Goal: Book appointment/travel/reservation

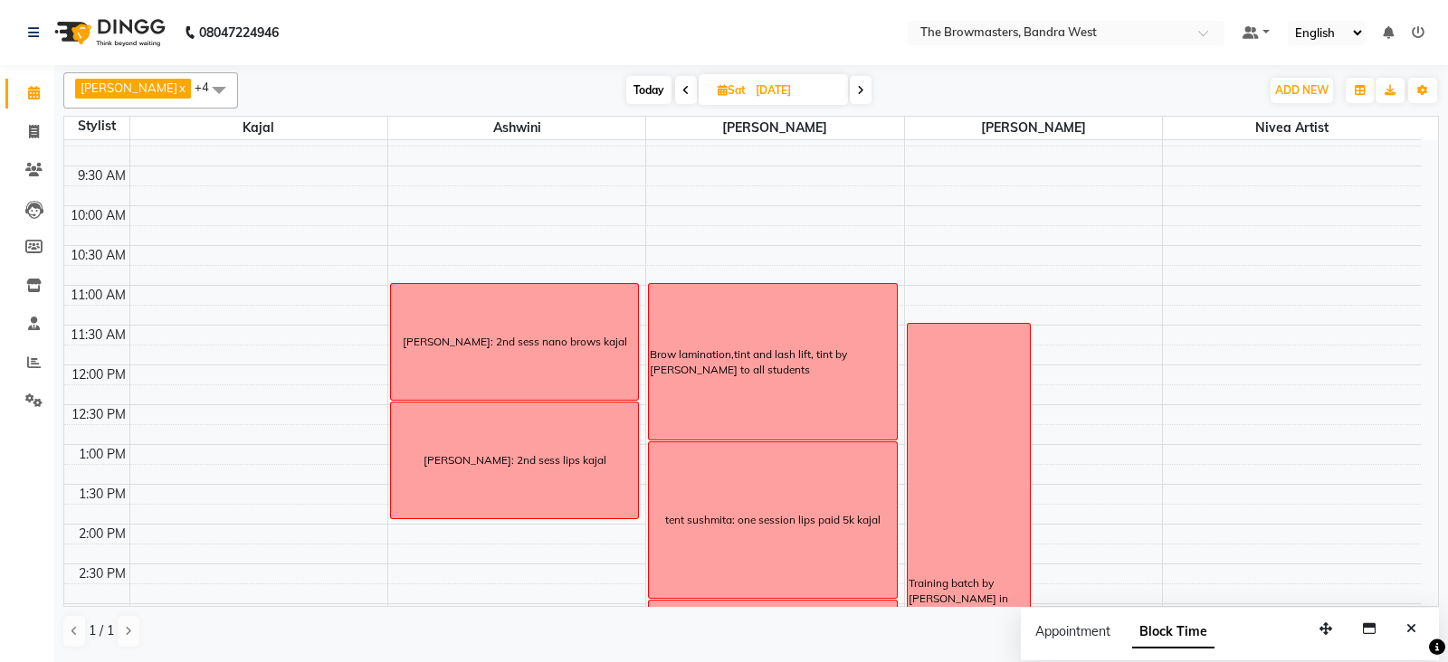
scroll to position [128, 0]
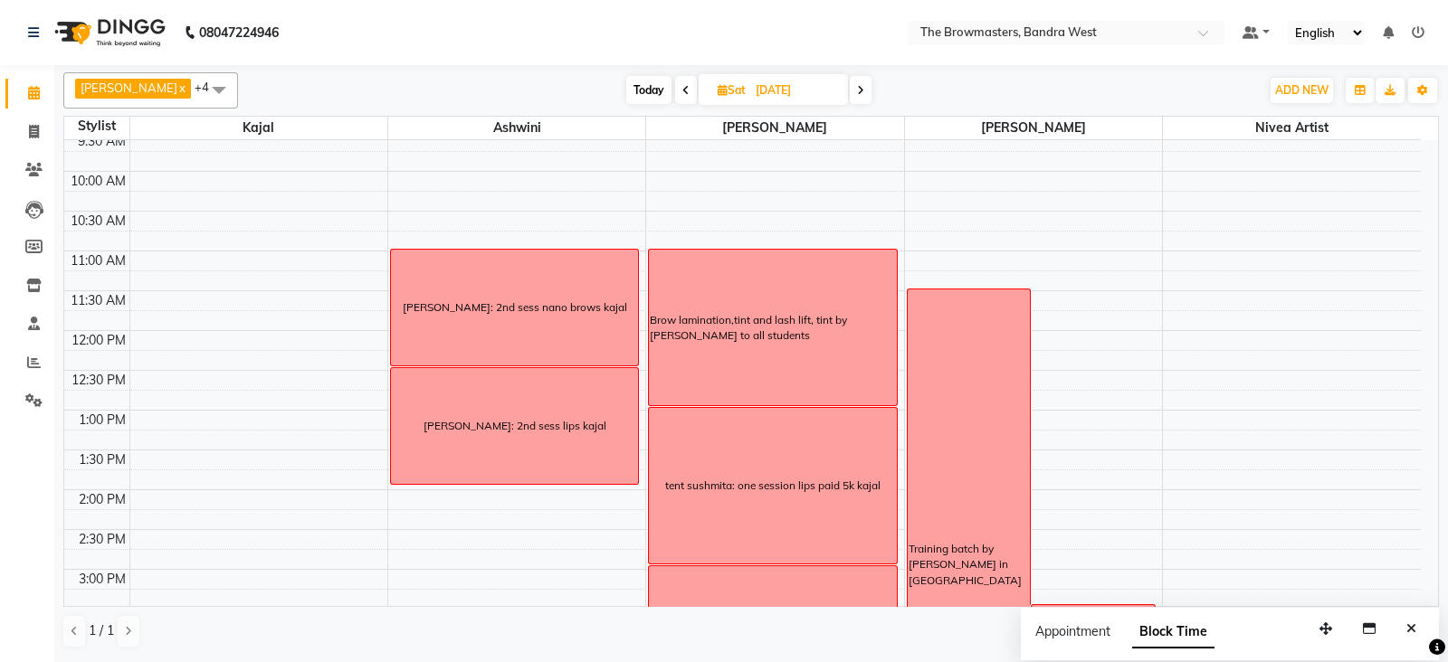
click at [729, 91] on span "Sat" at bounding box center [731, 90] width 37 height 14
select select "9"
select select "2025"
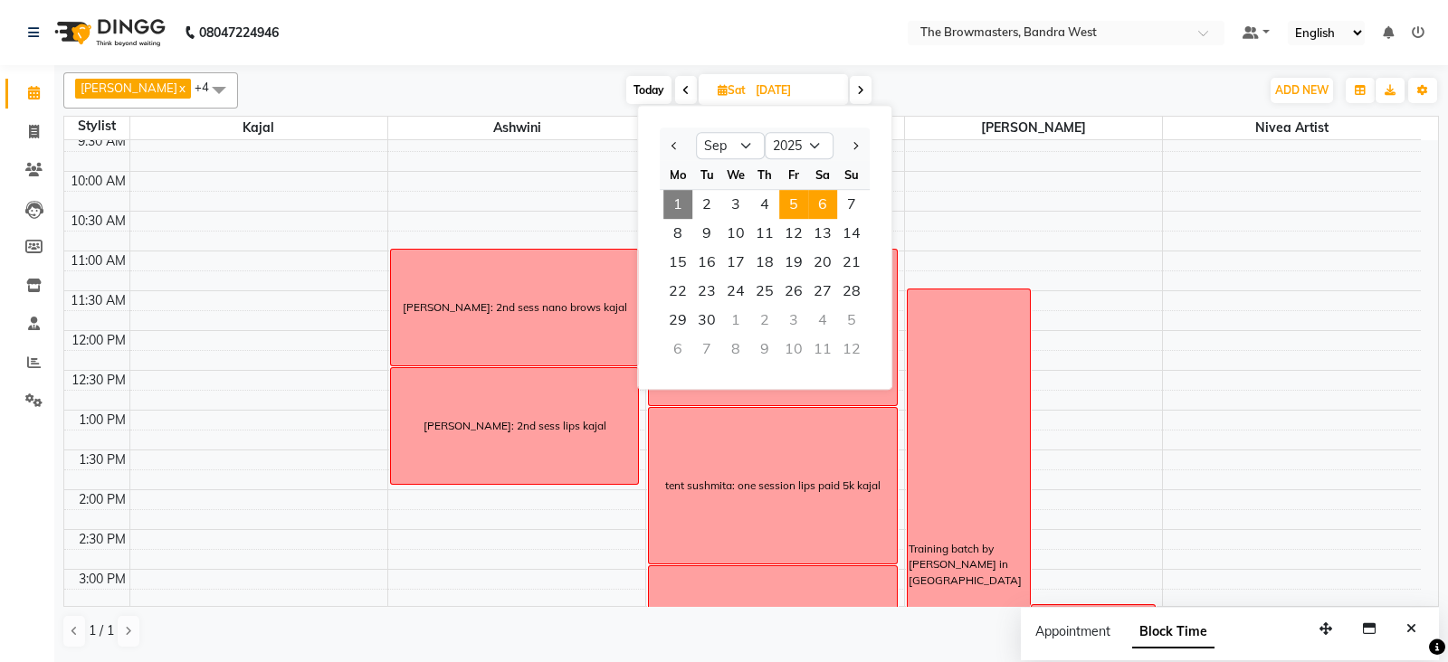
click at [787, 205] on span "5" at bounding box center [793, 204] width 29 height 29
type input "[DATE]"
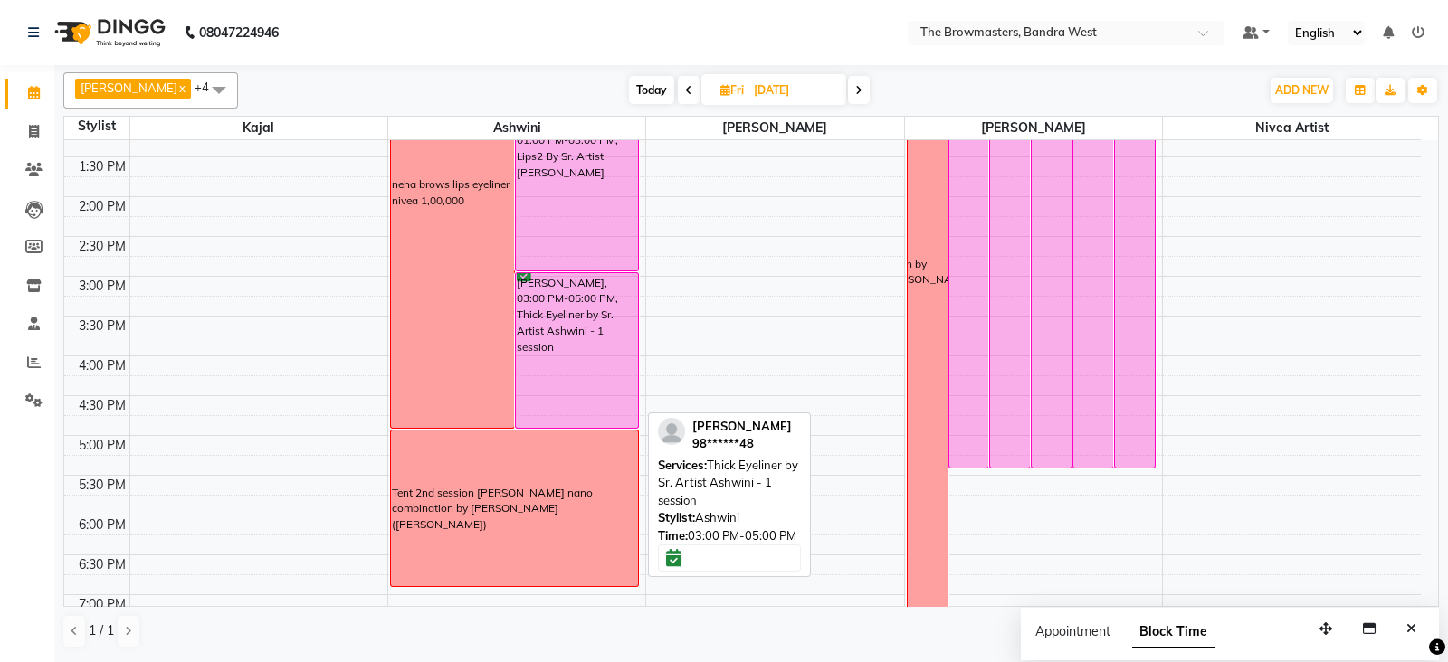
scroll to position [425, 0]
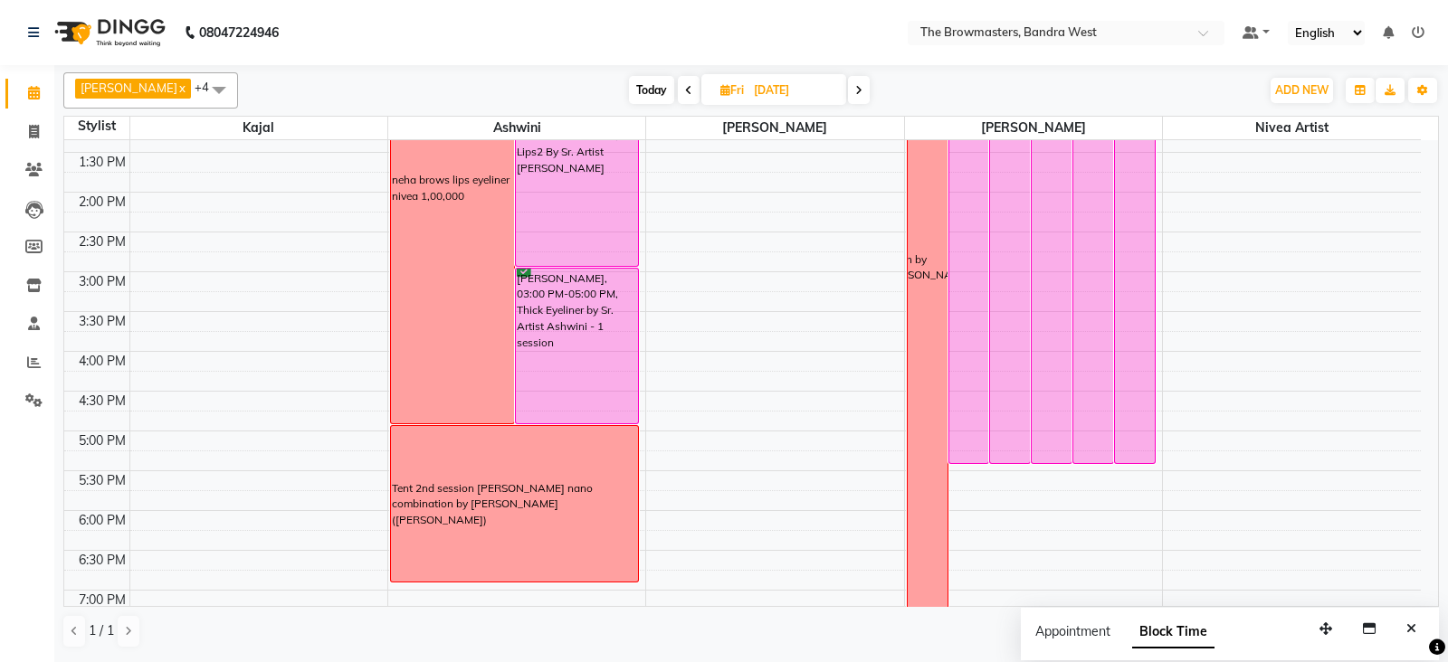
click at [726, 85] on icon at bounding box center [725, 90] width 10 height 12
select select "9"
select select "2025"
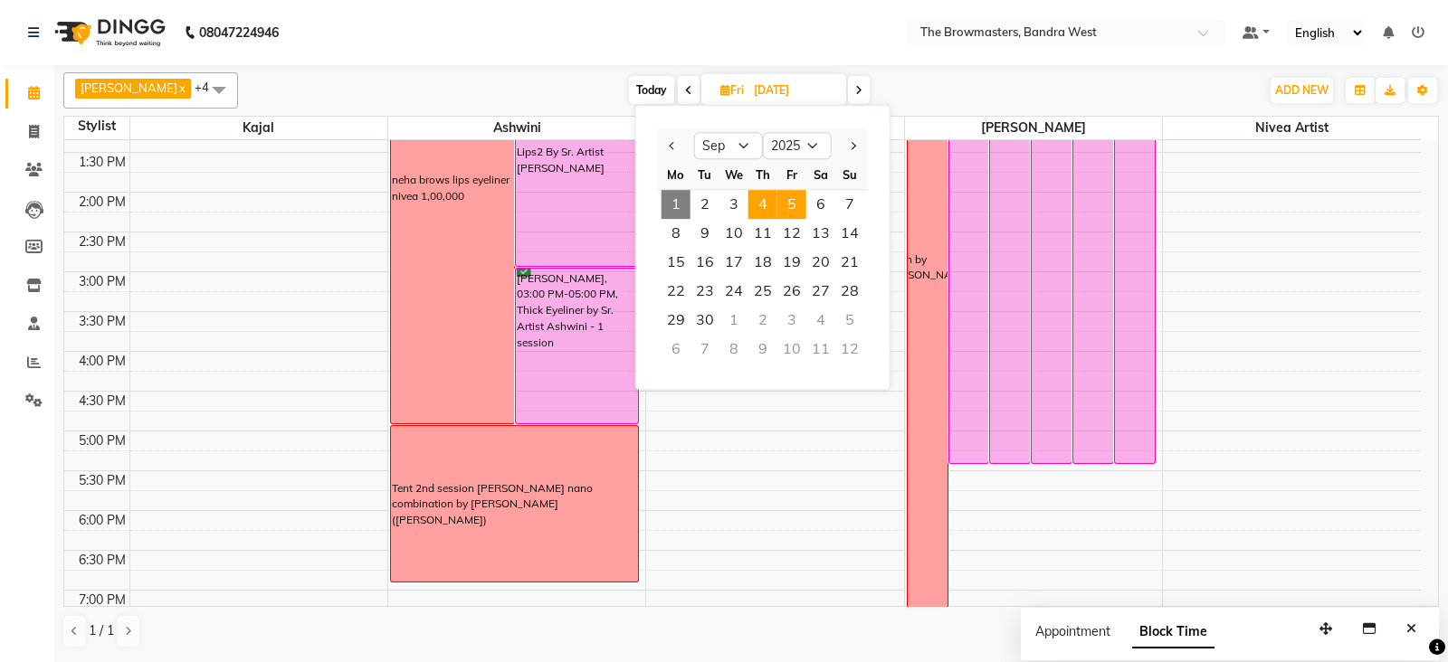
click at [759, 195] on span "4" at bounding box center [762, 204] width 29 height 29
type input "[DATE]"
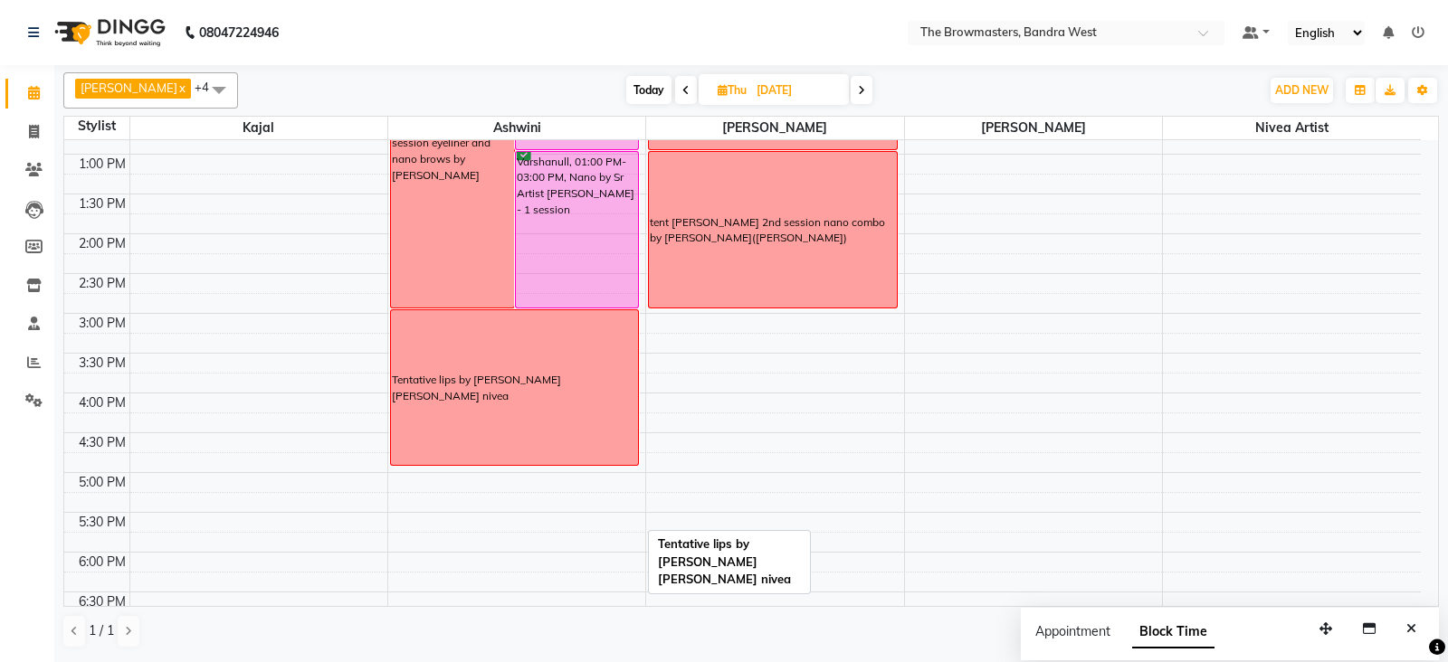
scroll to position [386, 0]
click at [1321, 90] on span "ADD NEW" at bounding box center [1301, 90] width 53 height 14
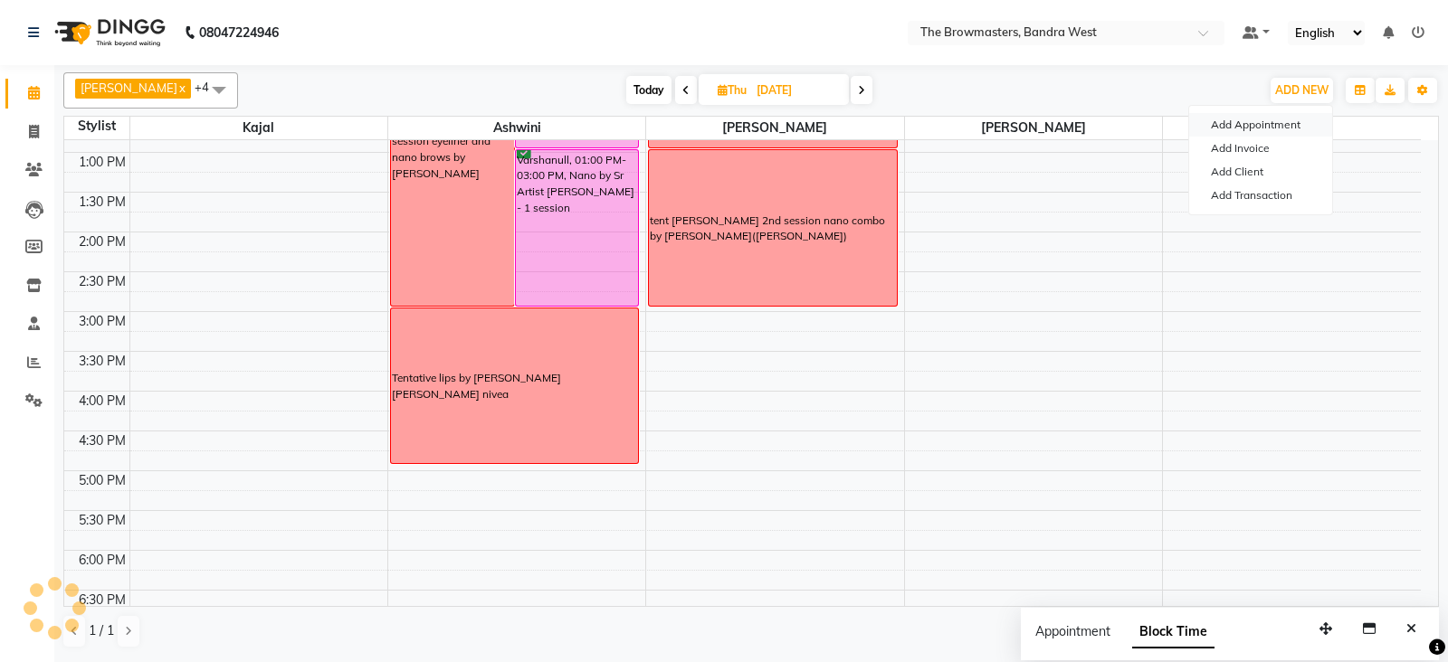
click at [1276, 123] on button "Add Appointment" at bounding box center [1260, 125] width 143 height 24
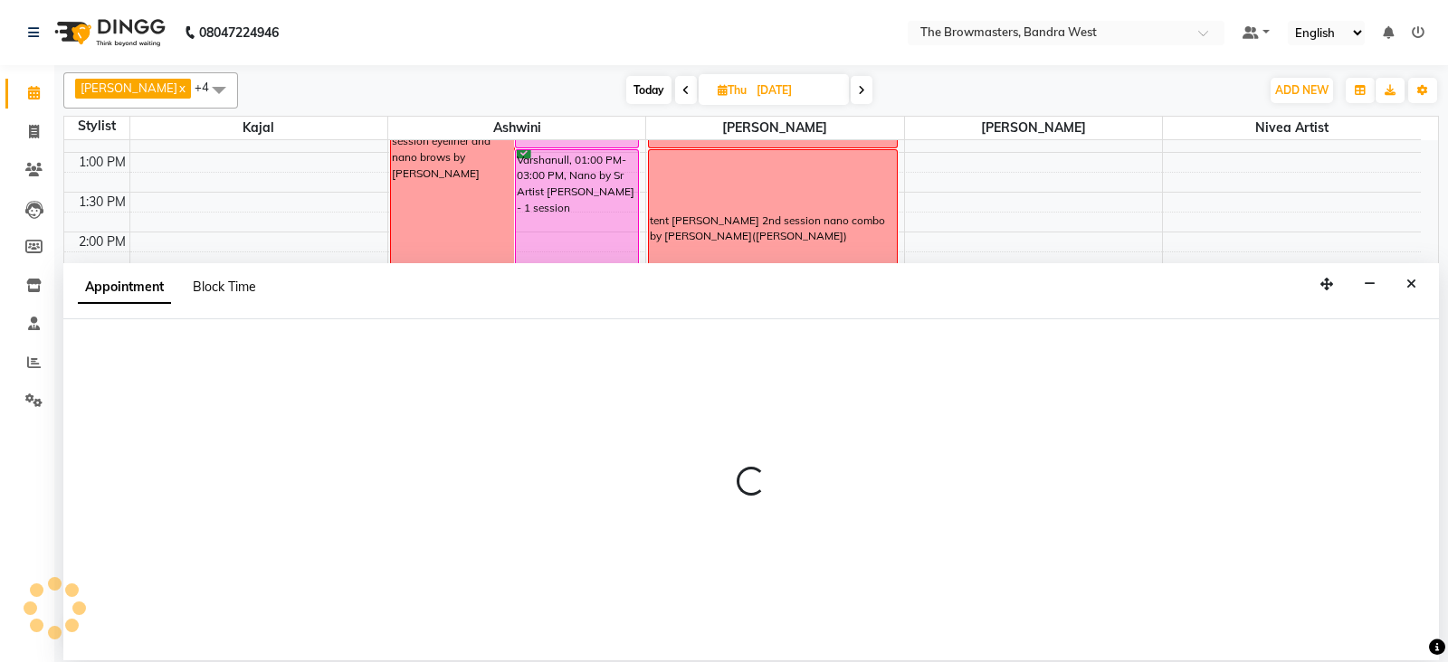
select select "540"
select select "tentative"
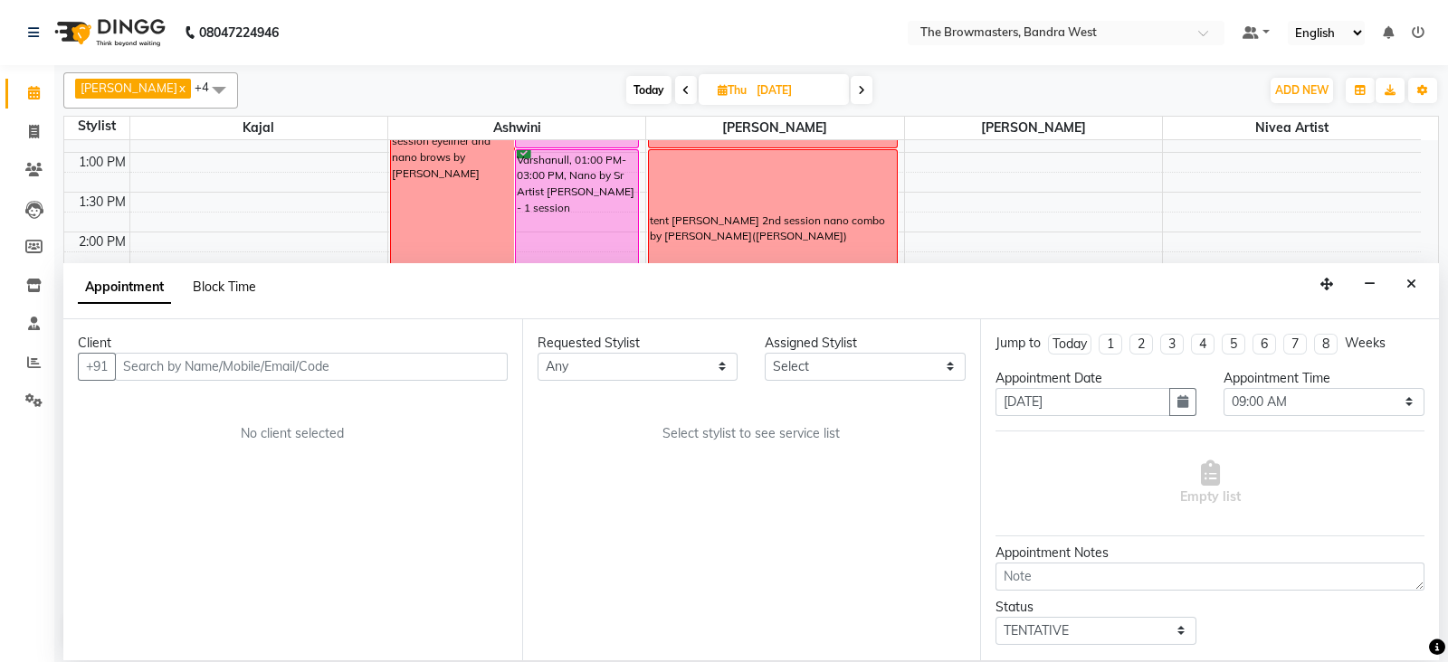
click at [232, 279] on span "Block Time" at bounding box center [224, 287] width 63 height 16
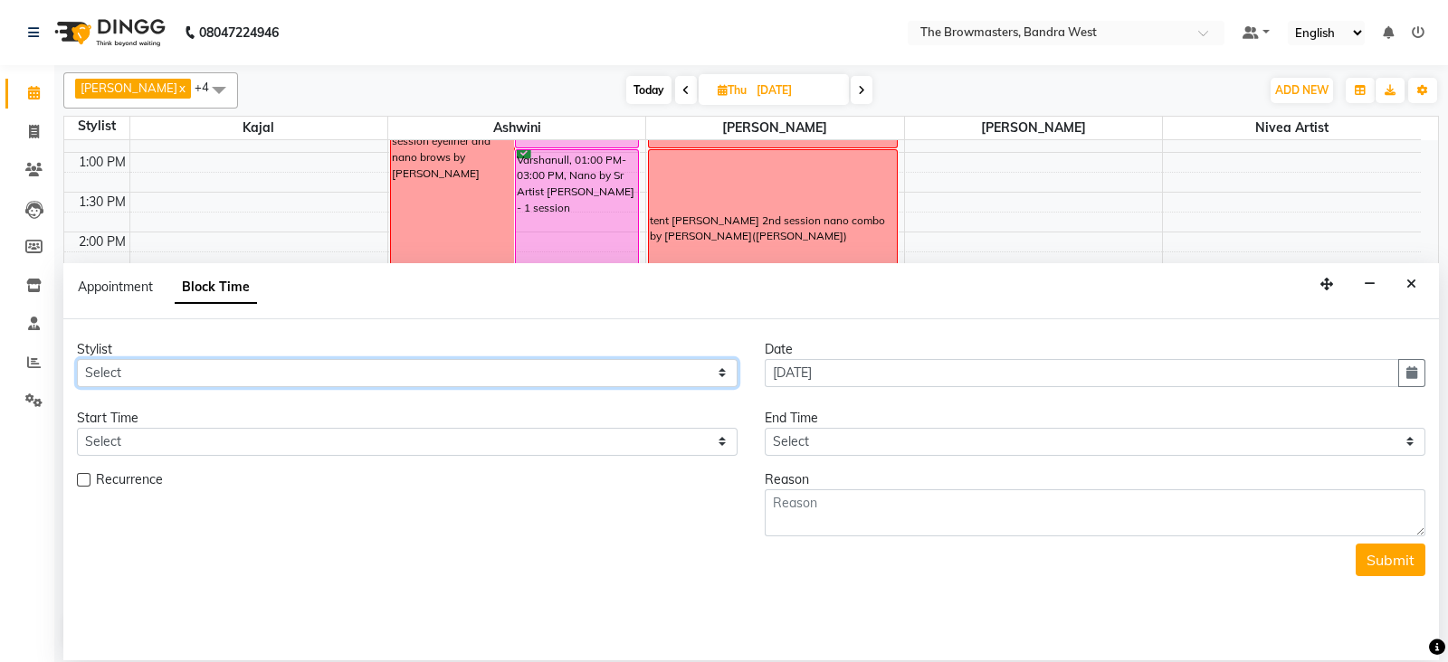
click at [157, 373] on select "Select Ashmeey Singghai Ashwini [PERSON_NAME] Jyoti Kajal [PERSON_NAME] [PERSON…" at bounding box center [407, 373] width 661 height 28
select select "64306"
click at [77, 359] on select "Select Ashmeey Singghai Ashwini [PERSON_NAME] Jyoti Kajal [PERSON_NAME] [PERSON…" at bounding box center [407, 373] width 661 height 28
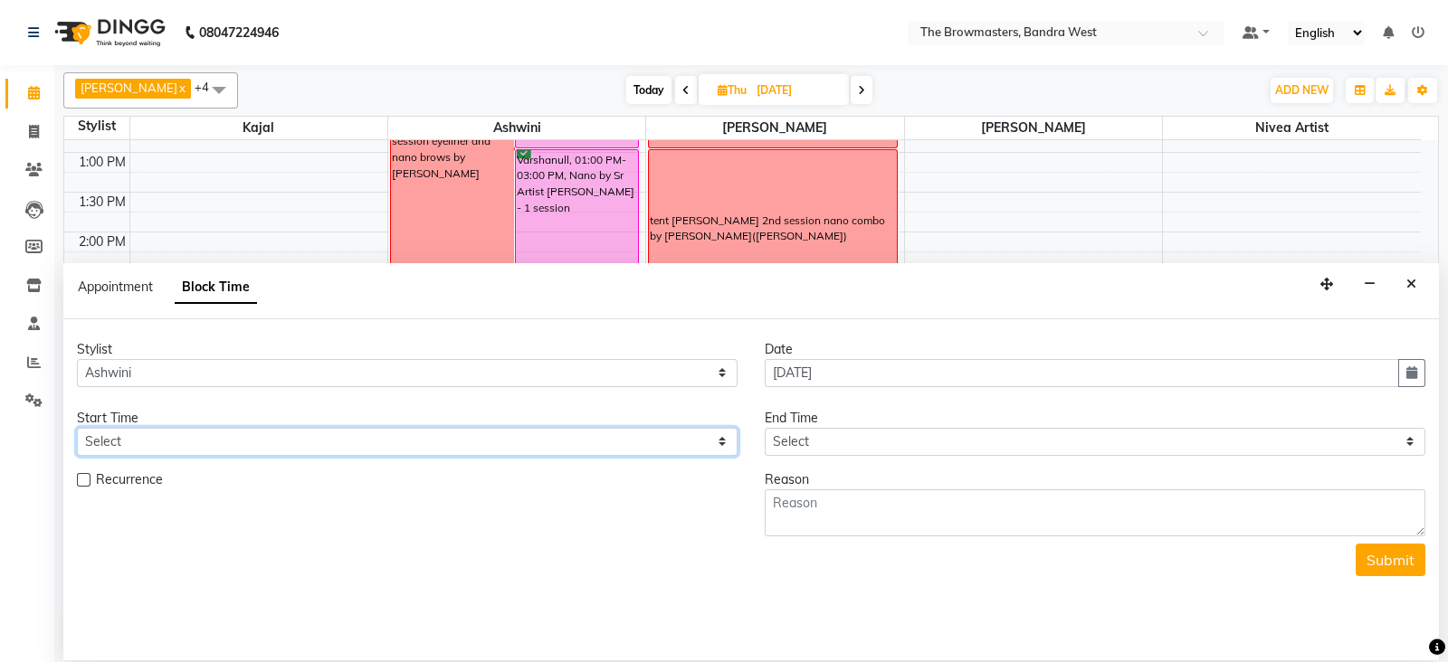
click at [126, 441] on select "Select" at bounding box center [407, 442] width 661 height 28
click at [1409, 282] on icon "Close" at bounding box center [1411, 284] width 10 height 13
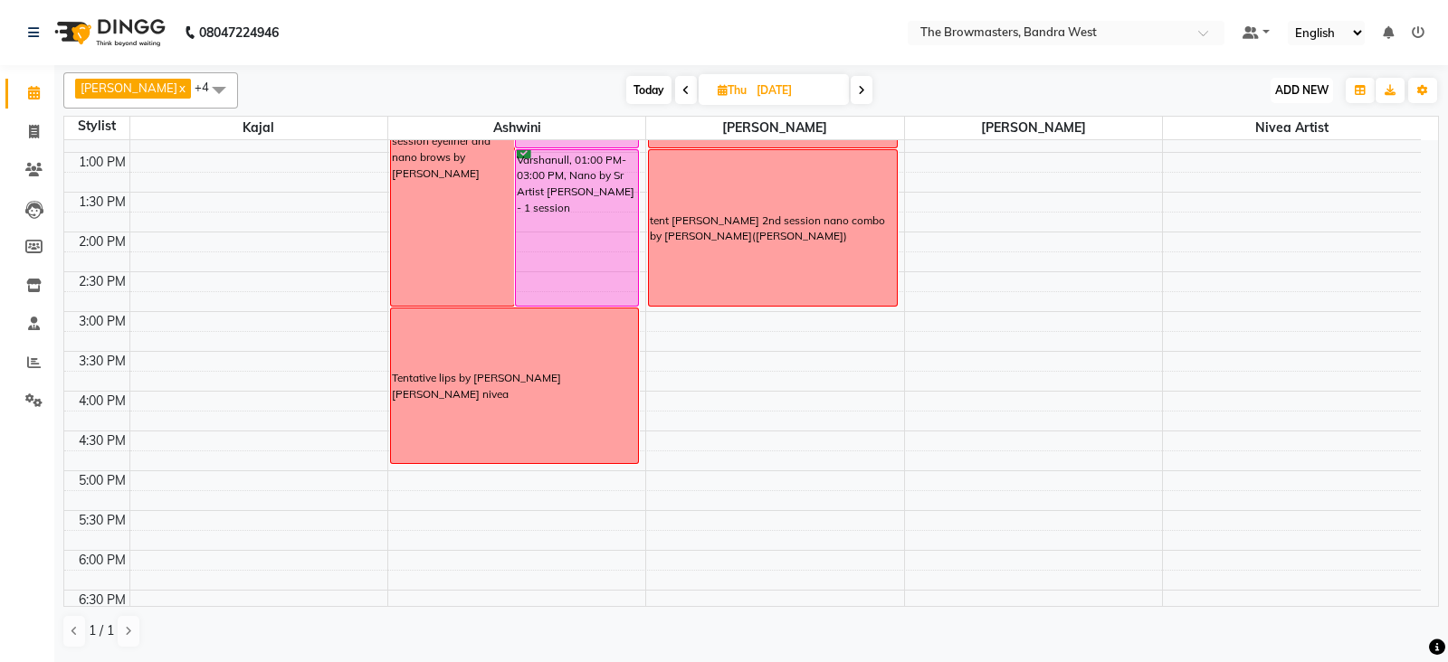
click at [1310, 83] on span "ADD NEW" at bounding box center [1301, 90] width 53 height 14
click at [1267, 123] on button "Add Appointment" at bounding box center [1260, 125] width 143 height 24
select select "540"
select select "tentative"
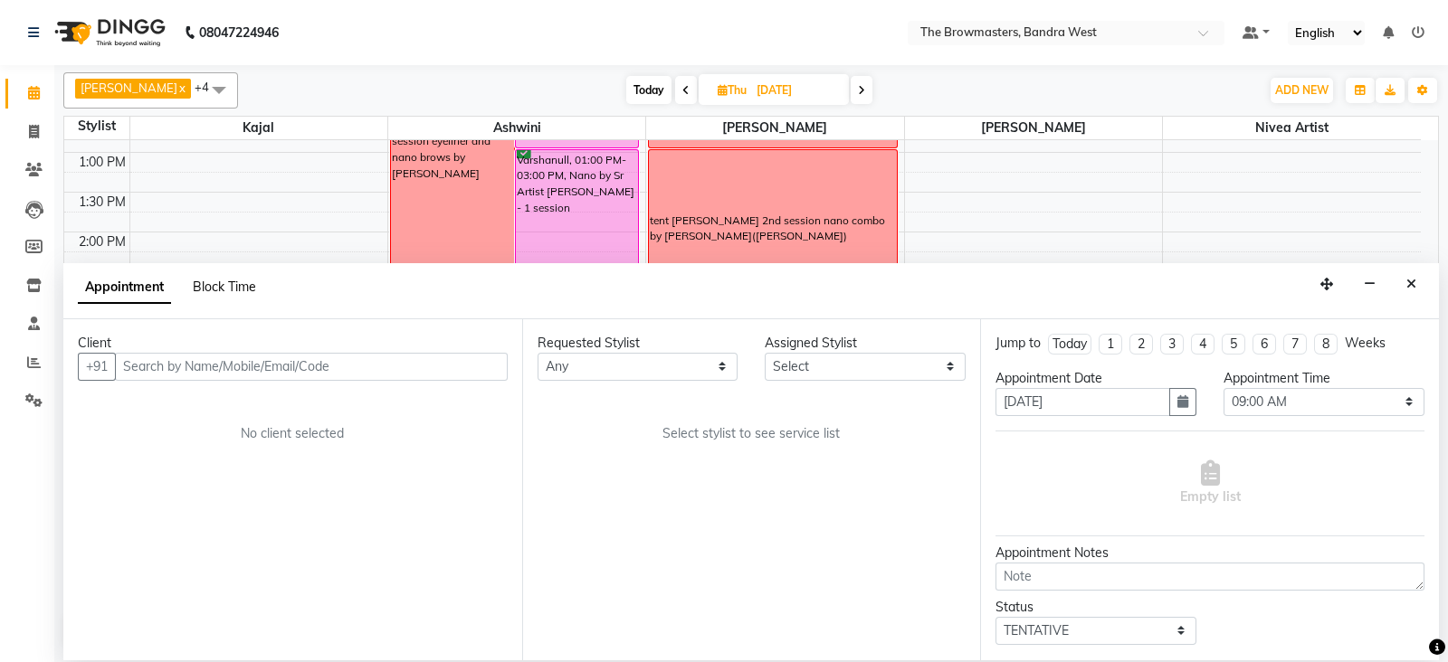
click at [243, 279] on span "Block Time" at bounding box center [224, 287] width 63 height 16
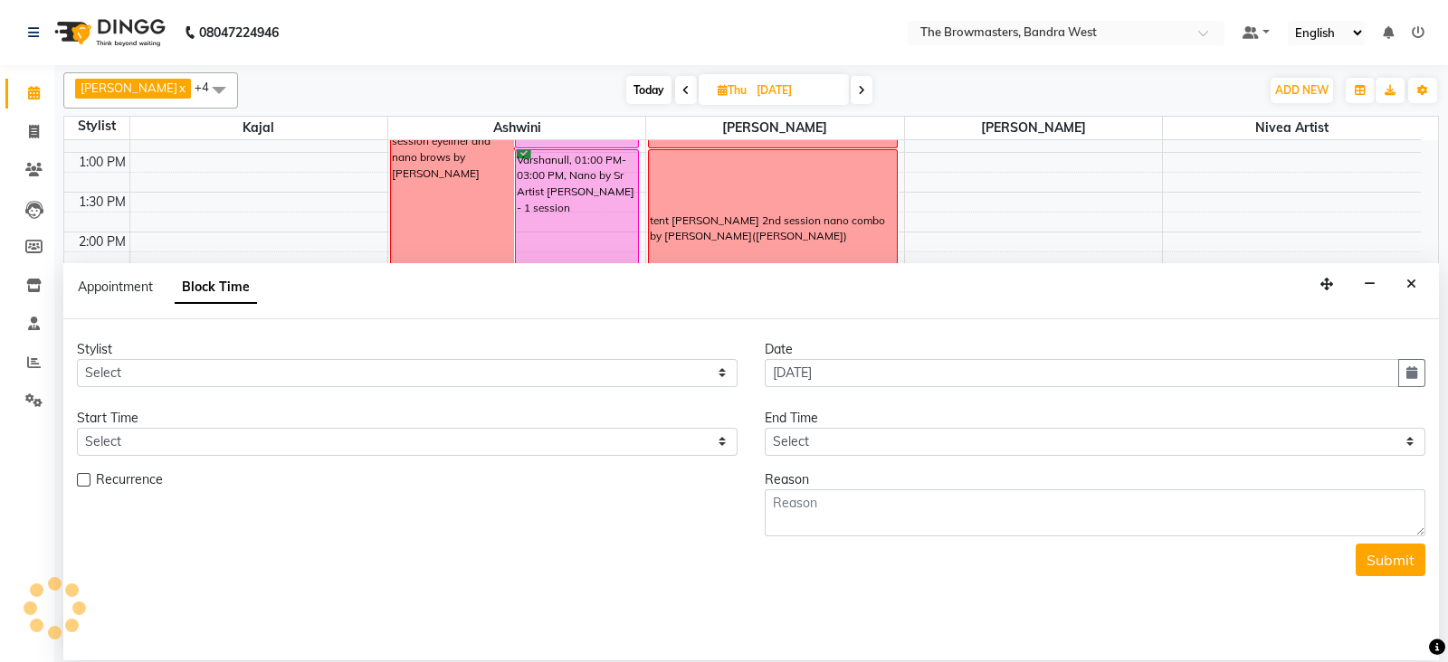
scroll to position [560, 0]
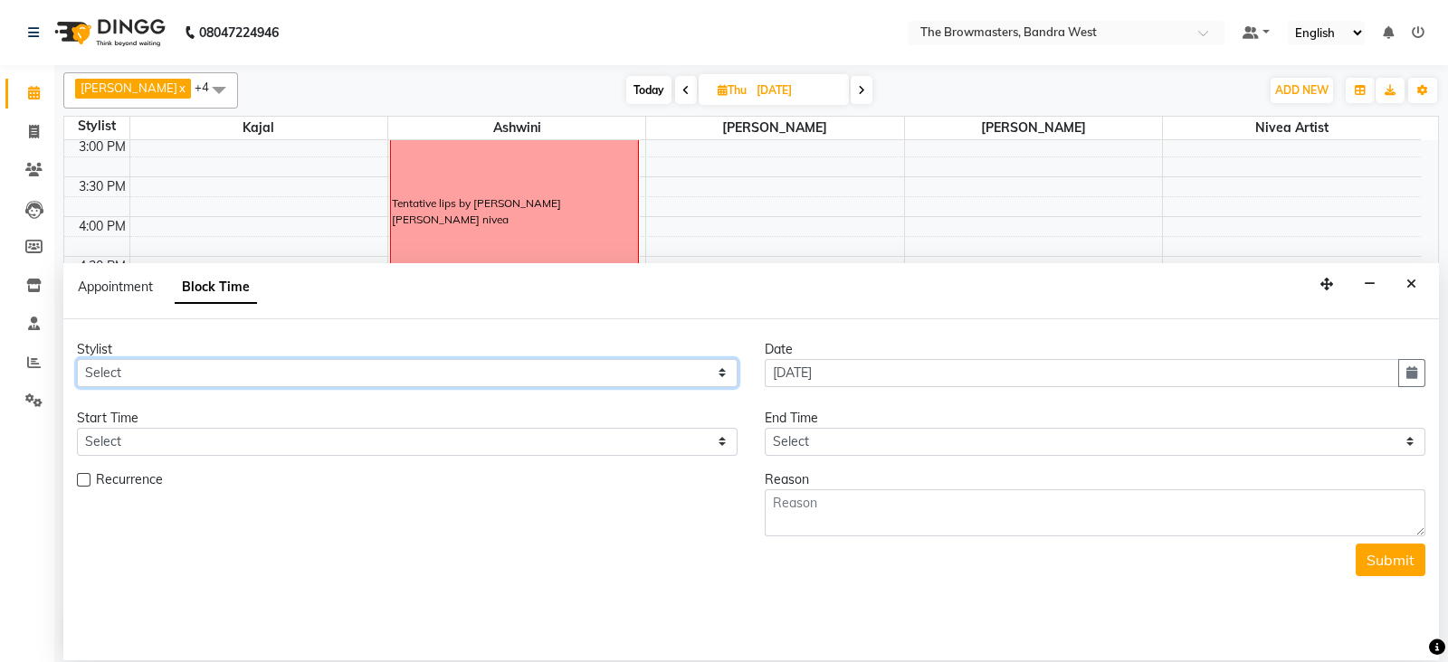
click at [92, 372] on select "Select Ashmeey Singghai Ashwini [PERSON_NAME] Jyoti Kajal [PERSON_NAME] [PERSON…" at bounding box center [407, 373] width 661 height 28
select select "64306"
click at [77, 359] on select "Select Ashmeey Singghai Ashwini [PERSON_NAME] Jyoti Kajal [PERSON_NAME] [PERSON…" at bounding box center [407, 373] width 661 height 28
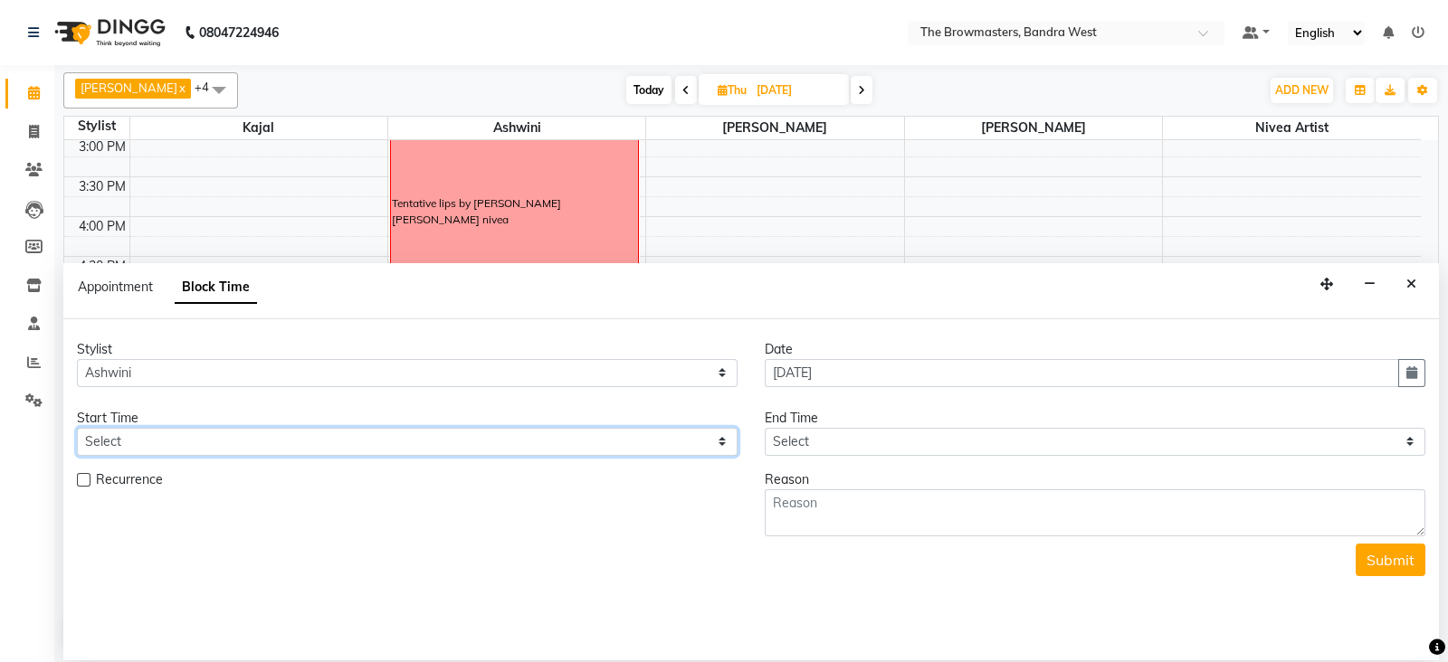
click at [394, 434] on select "Select 09:00 AM 09:15 AM 09:30 AM 09:45 AM 10:00 AM 10:15 AM 10:30 AM 10:45 AM …" at bounding box center [407, 442] width 661 height 28
select select "1020"
click at [77, 428] on select "Select 09:00 AM 09:15 AM 09:30 AM 09:45 AM 10:00 AM 10:15 AM 10:30 AM 10:45 AM …" at bounding box center [407, 442] width 661 height 28
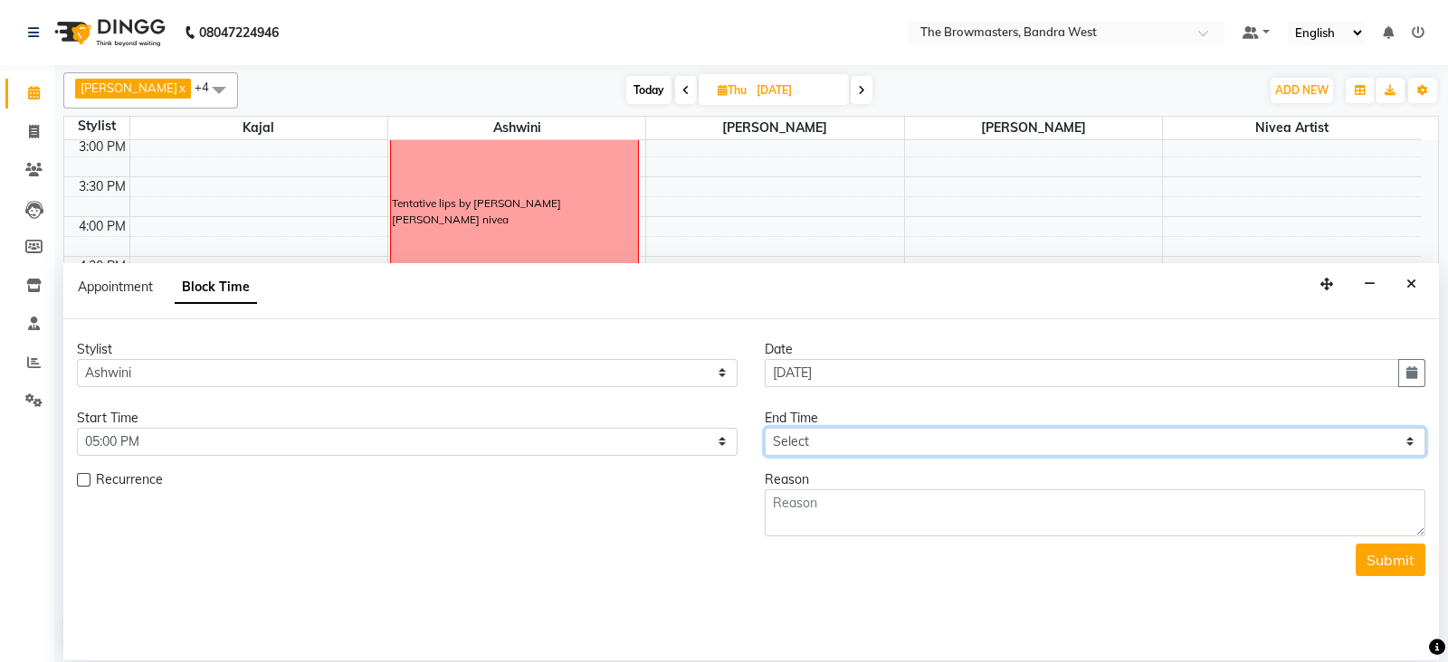
click at [812, 444] on select "Select 09:00 AM 09:15 AM 09:30 AM 09:45 AM 10:00 AM 10:15 AM 10:30 AM 10:45 AM …" at bounding box center [1095, 442] width 661 height 28
select select "1080"
click at [765, 428] on select "Select 09:00 AM 09:15 AM 09:30 AM 09:45 AM 10:00 AM 10:15 AM 10:30 AM 10:45 AM …" at bounding box center [1095, 442] width 661 height 28
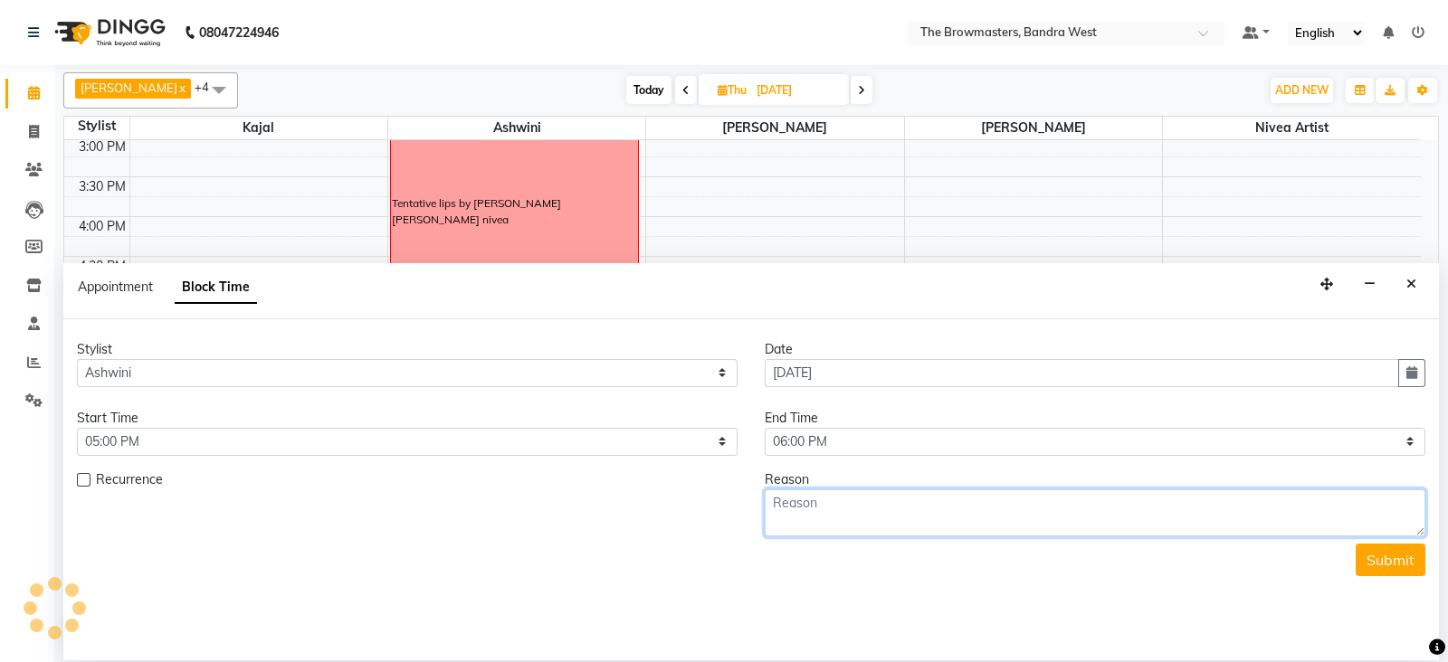
click at [812, 510] on textarea at bounding box center [1095, 513] width 661 height 47
type textarea "[PERSON_NAME]: 2nd session brows kajal"
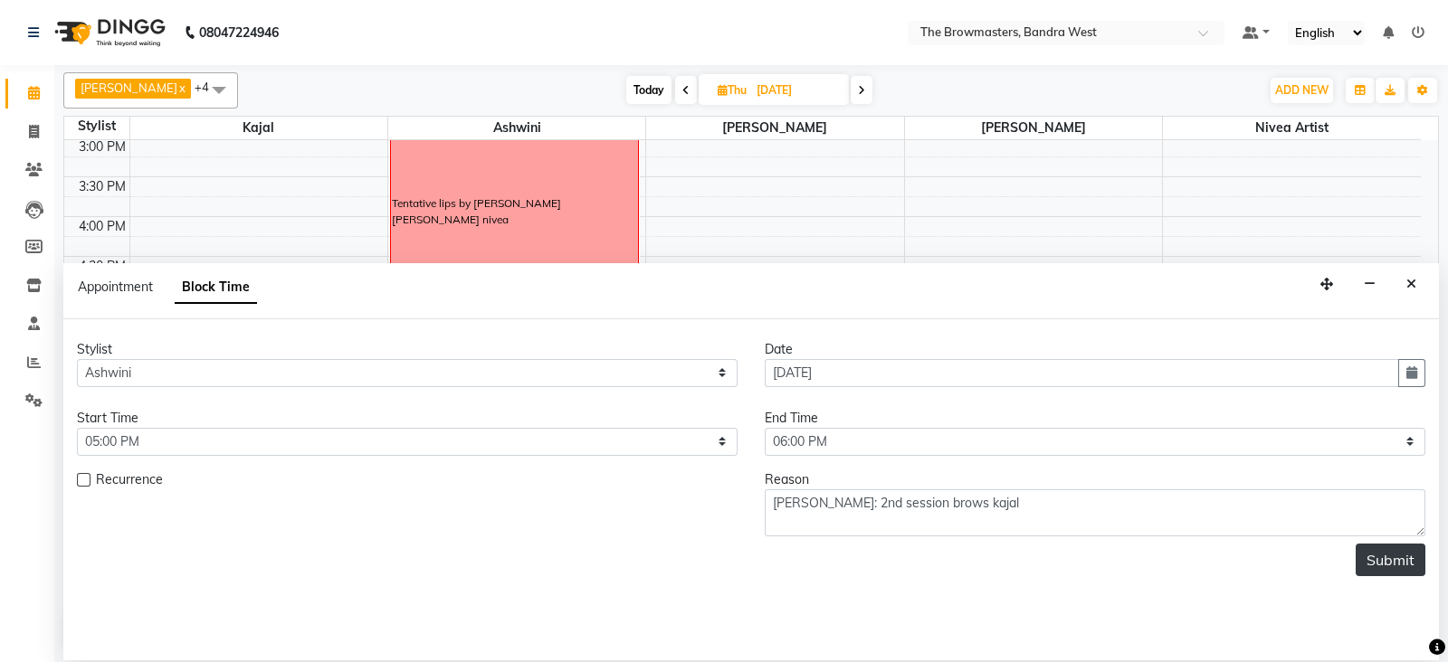
click at [1389, 561] on button "Submit" at bounding box center [1391, 560] width 70 height 33
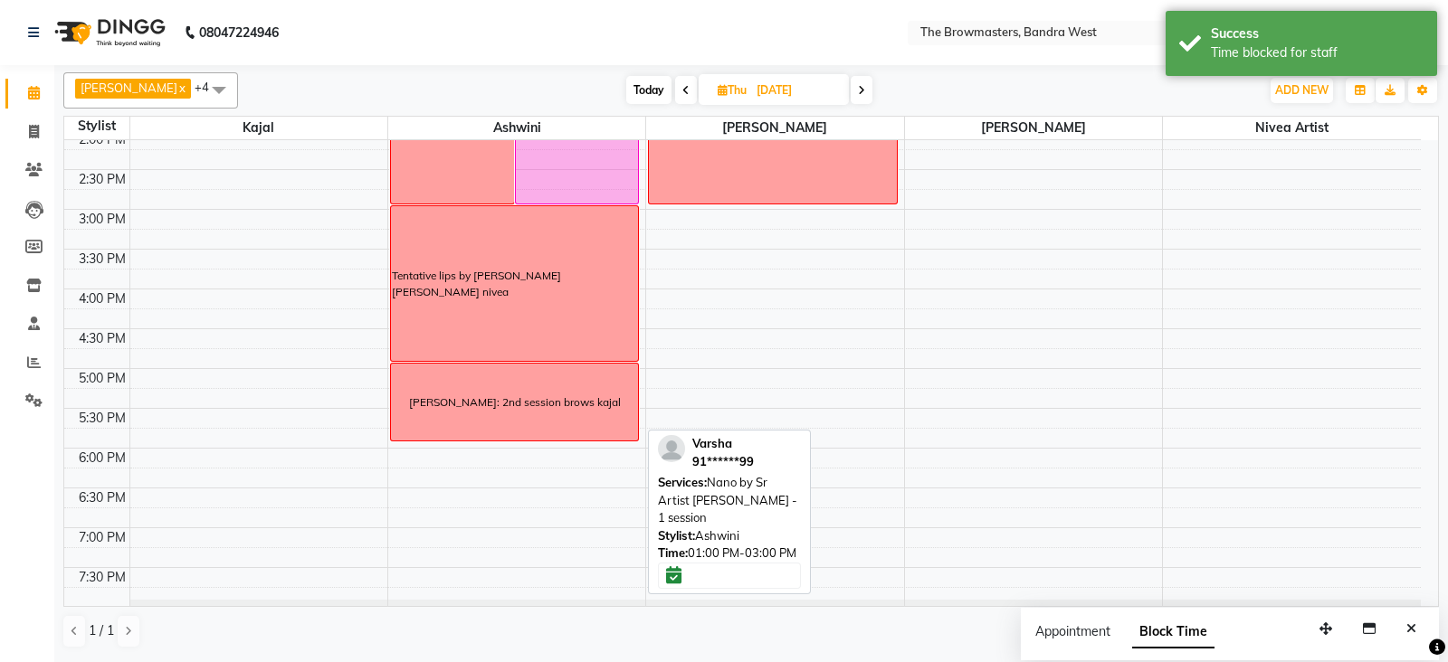
scroll to position [489, 0]
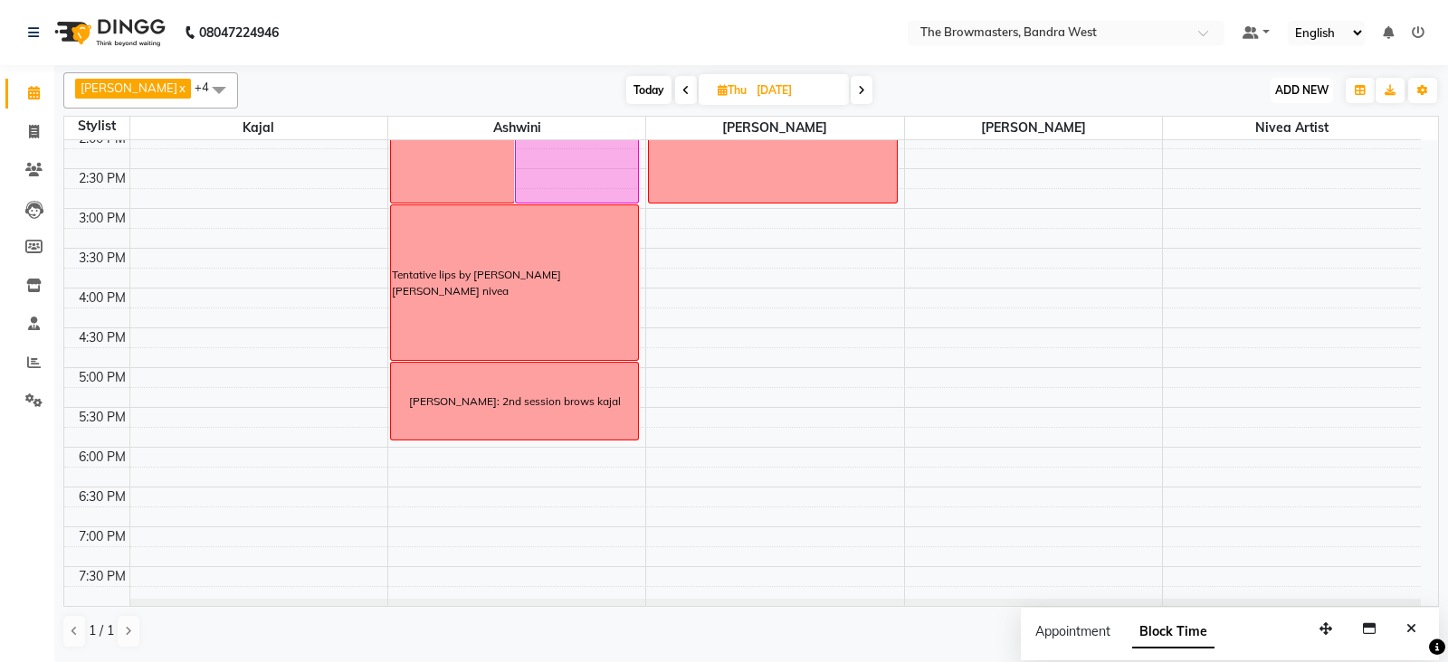
click at [1300, 90] on span "ADD NEW" at bounding box center [1301, 90] width 53 height 14
click at [1272, 122] on button "Add Appointment" at bounding box center [1260, 125] width 143 height 24
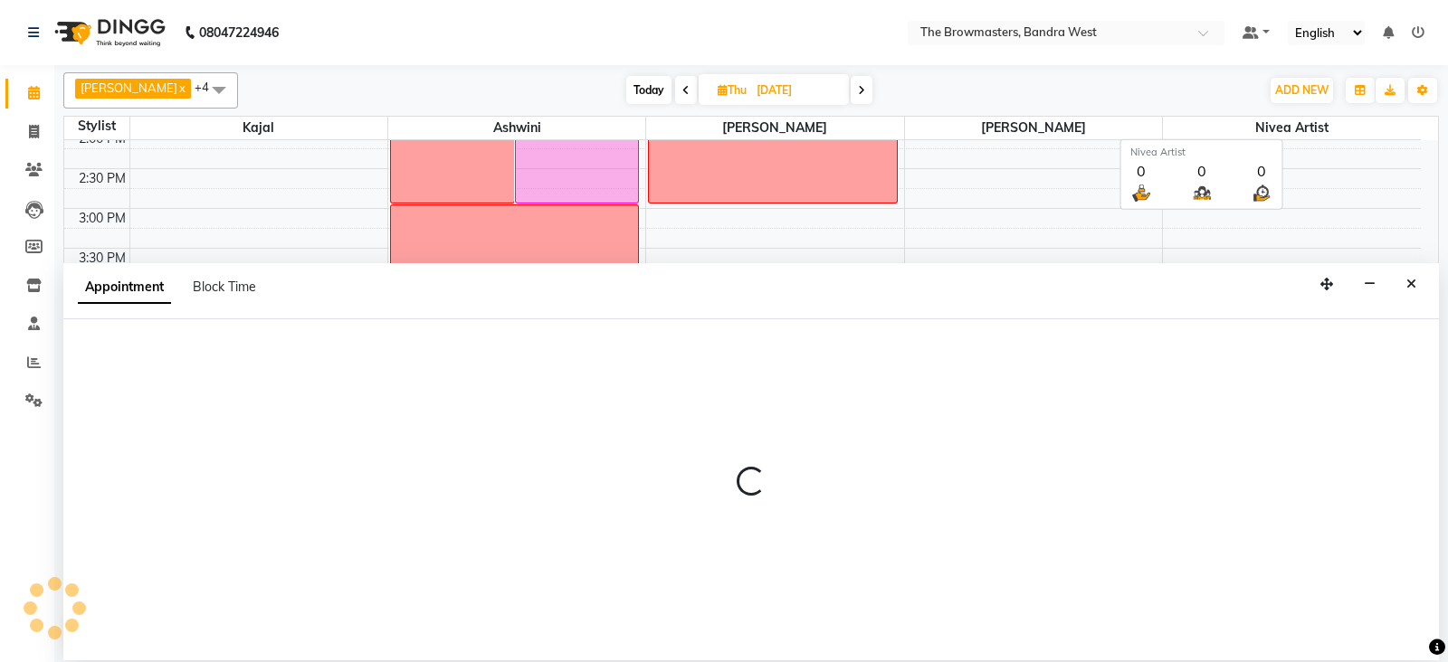
select select "540"
select select "tentative"
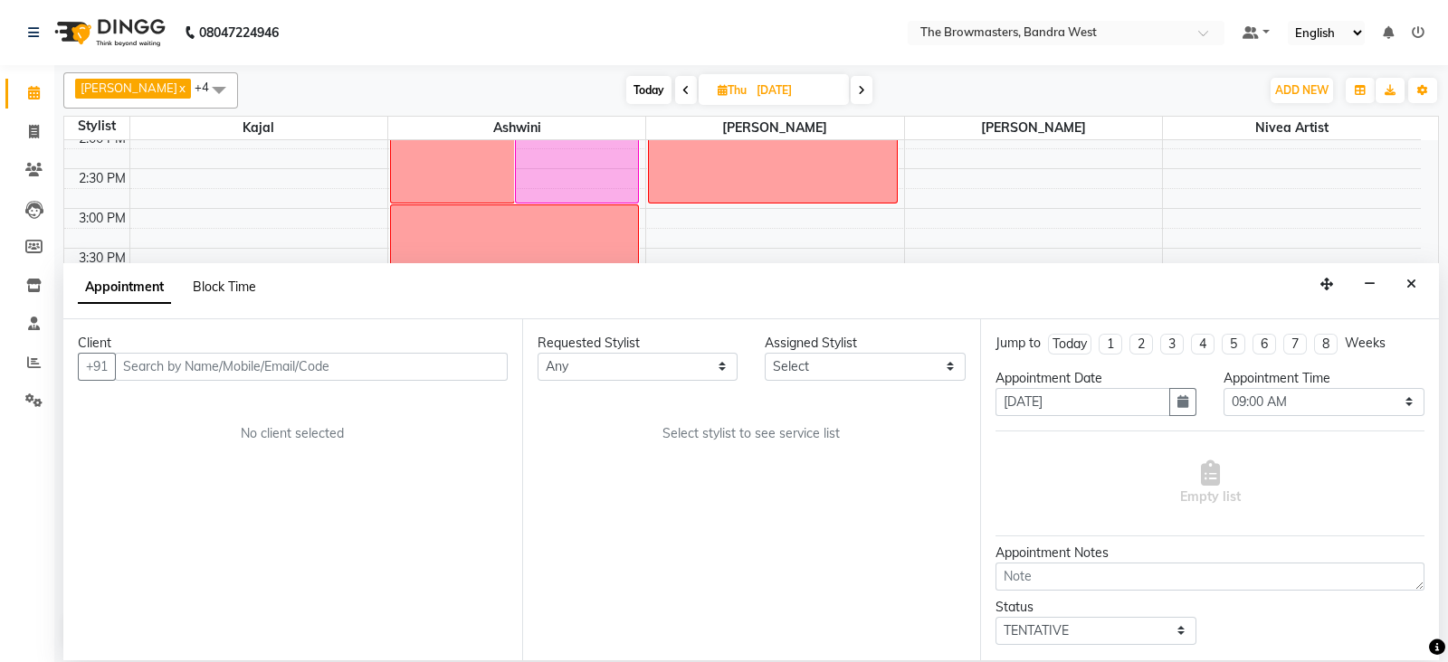
click at [248, 287] on span "Block Time" at bounding box center [224, 287] width 63 height 16
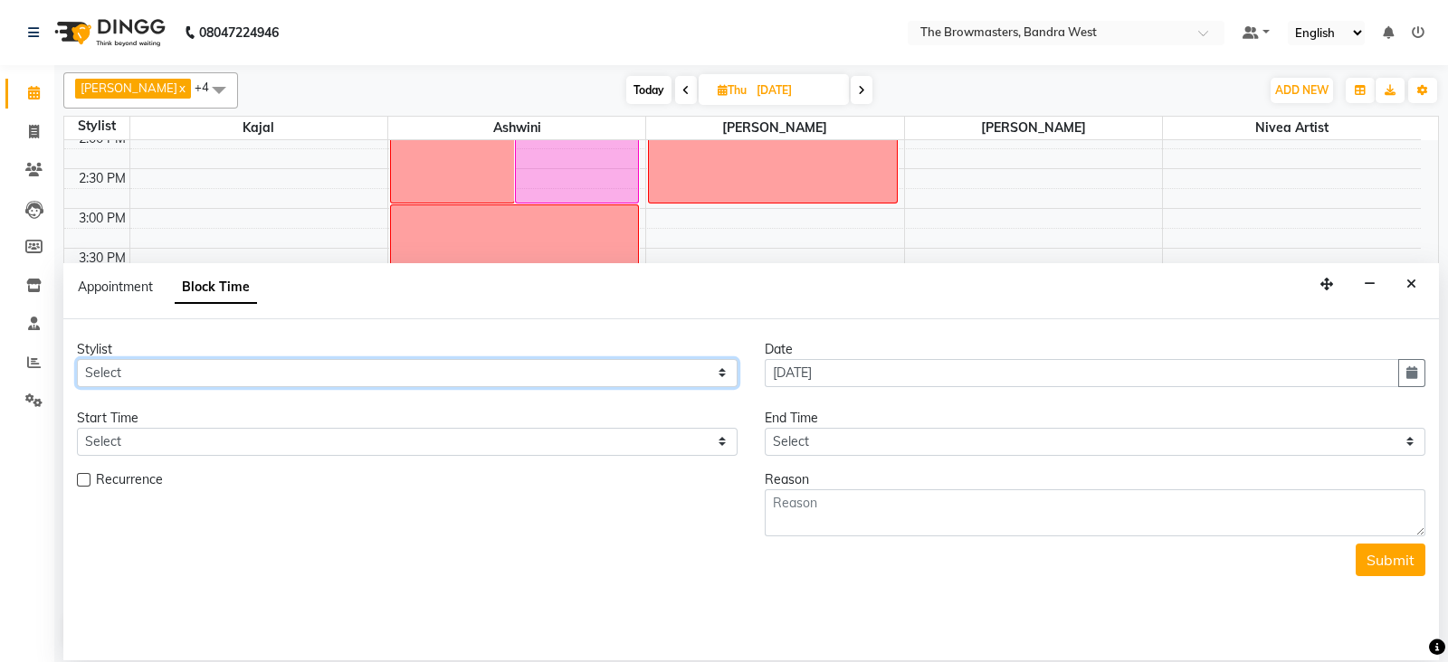
click at [145, 360] on select "Select Ashmeey Singghai Ashwini [PERSON_NAME] Jyoti Kajal [PERSON_NAME] [PERSON…" at bounding box center [407, 373] width 661 height 28
select select "64306"
click at [77, 359] on select "Select Ashmeey Singghai Ashwini [PERSON_NAME] Jyoti Kajal [PERSON_NAME] [PERSON…" at bounding box center [407, 373] width 661 height 28
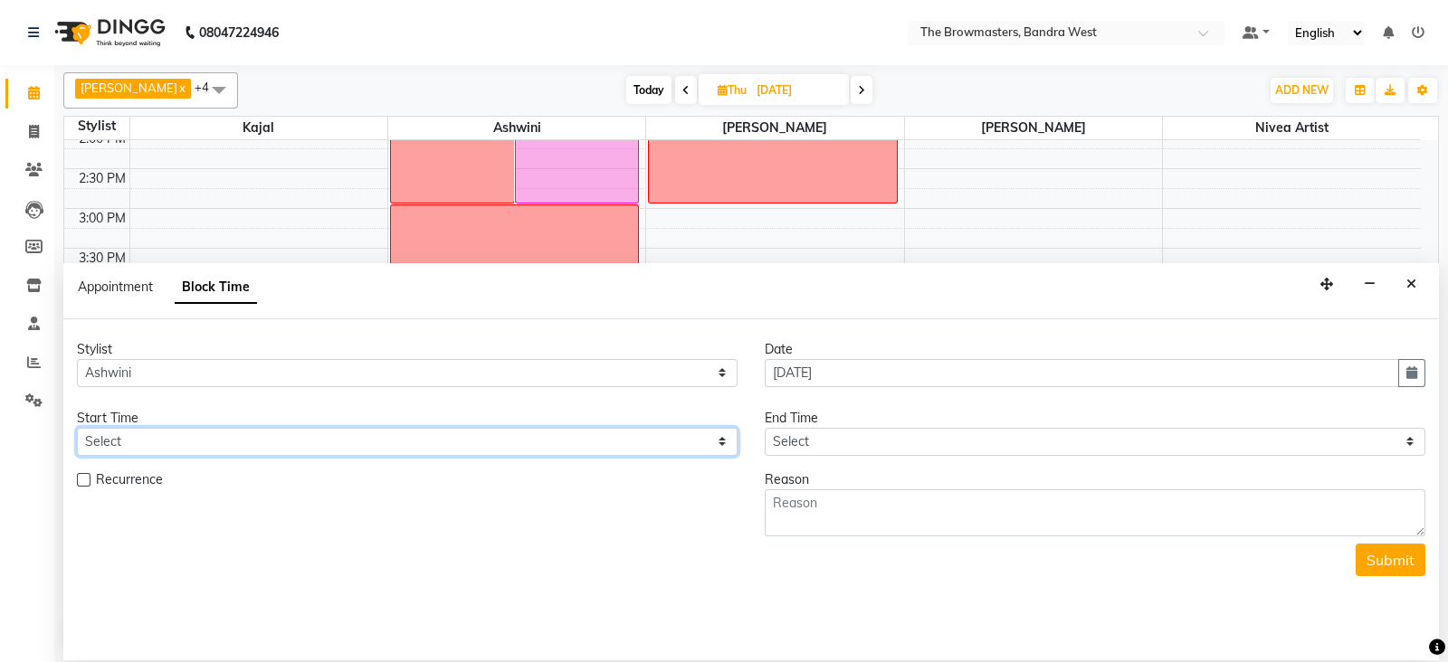
click at [125, 445] on select "Select" at bounding box center [407, 442] width 661 height 28
click at [1406, 284] on icon "Close" at bounding box center [1411, 284] width 10 height 13
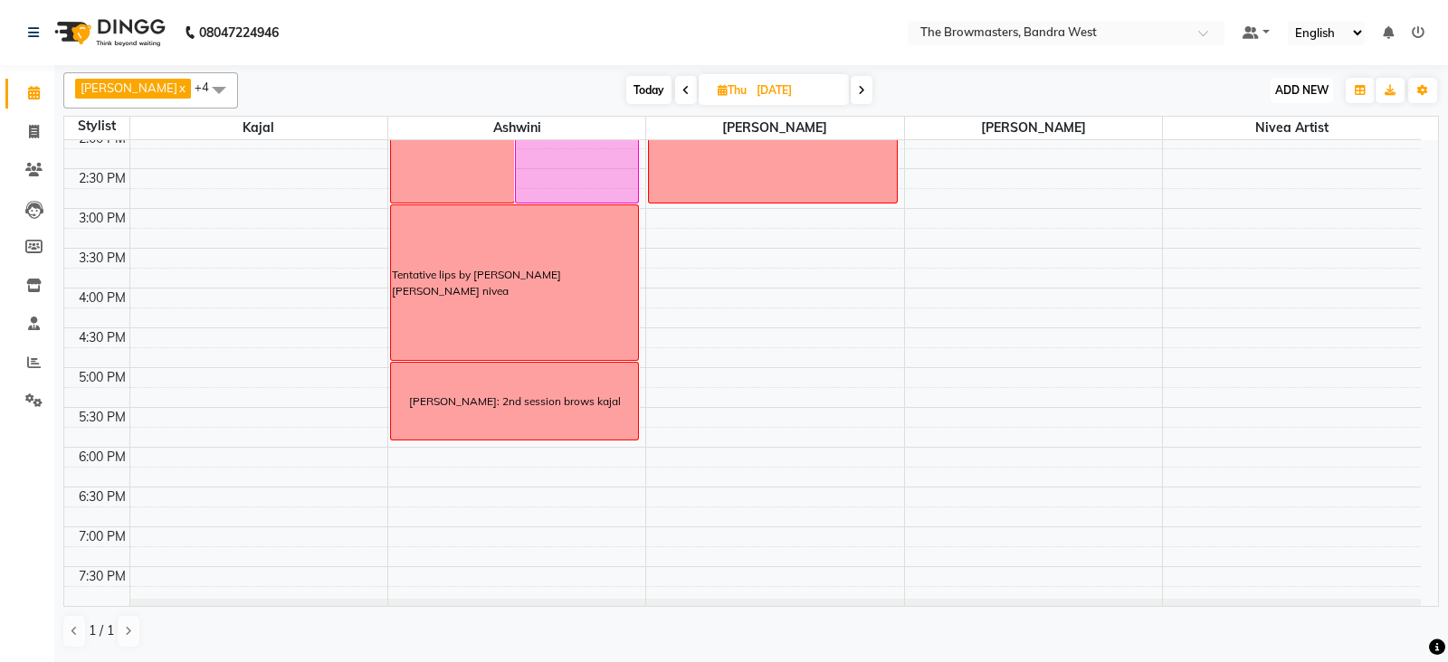
click at [1320, 88] on span "ADD NEW" at bounding box center [1301, 90] width 53 height 14
click at [1281, 117] on button "Add Appointment" at bounding box center [1260, 125] width 143 height 24
select select "540"
select select "tentative"
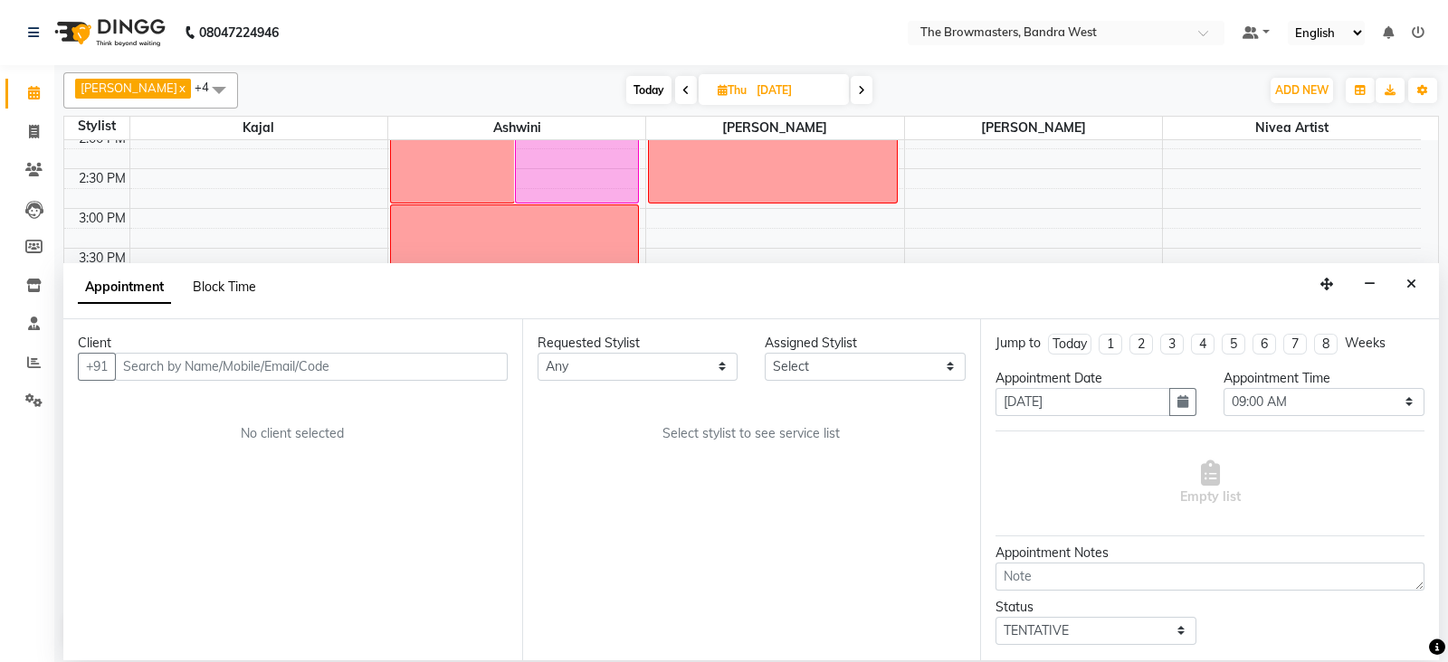
click at [243, 281] on span "Block Time" at bounding box center [224, 287] width 63 height 16
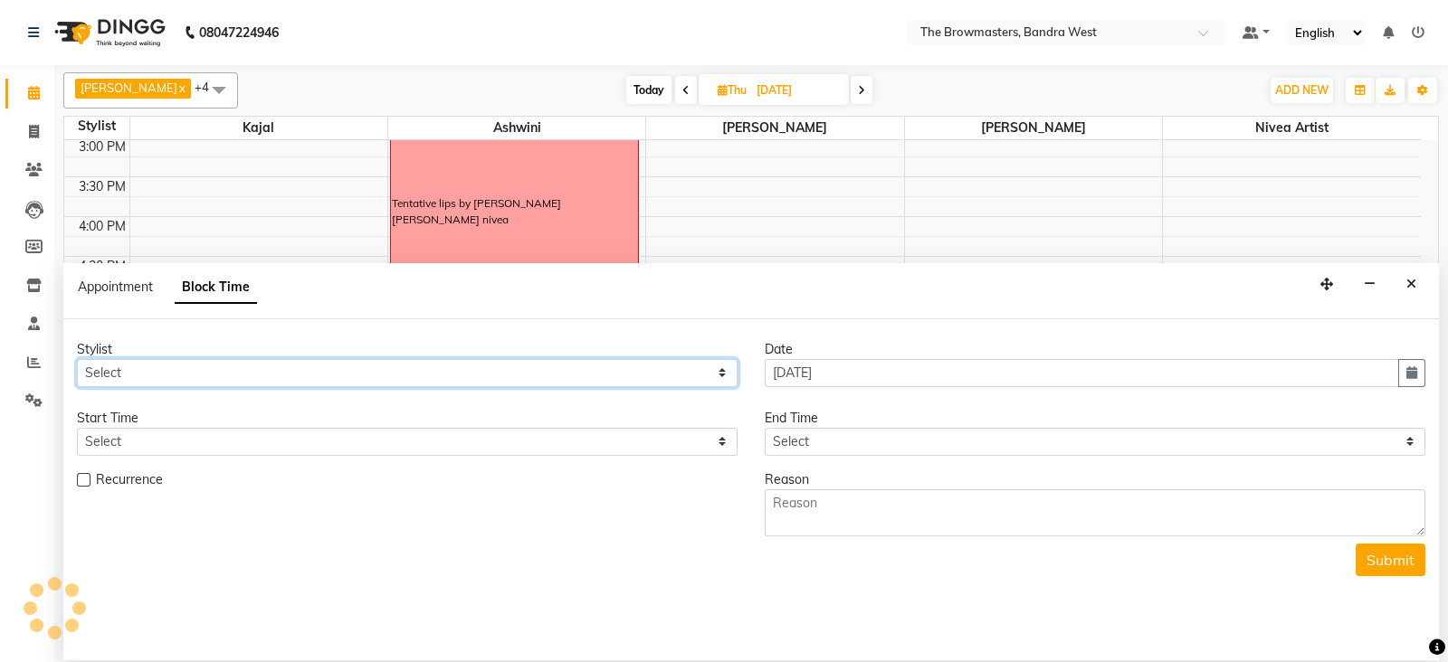
click at [159, 373] on select "Select Ashmeey Singghai Ashwini [PERSON_NAME] Jyoti Kajal [PERSON_NAME] [PERSON…" at bounding box center [407, 373] width 661 height 28
select select "64306"
click at [77, 359] on select "Select Ashmeey Singghai Ashwini [PERSON_NAME] Jyoti Kajal [PERSON_NAME] [PERSON…" at bounding box center [407, 373] width 661 height 28
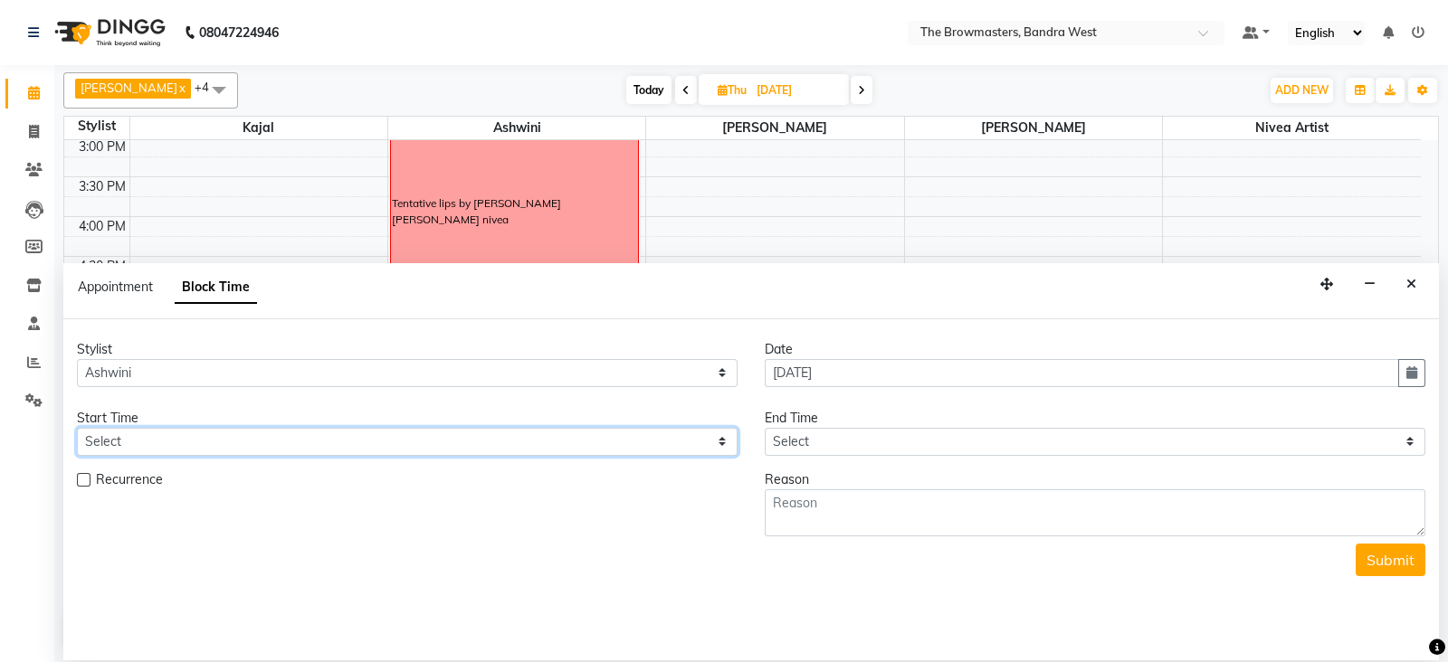
click at [109, 441] on select "Select 09:00 AM 09:15 AM 09:30 AM 09:45 AM 10:00 AM 10:15 AM 10:30 AM 10:45 AM …" at bounding box center [407, 442] width 661 height 28
select select "1080"
click at [77, 428] on select "Select 09:00 AM 09:15 AM 09:30 AM 09:45 AM 10:00 AM 10:15 AM 10:30 AM 10:45 AM …" at bounding box center [407, 442] width 661 height 28
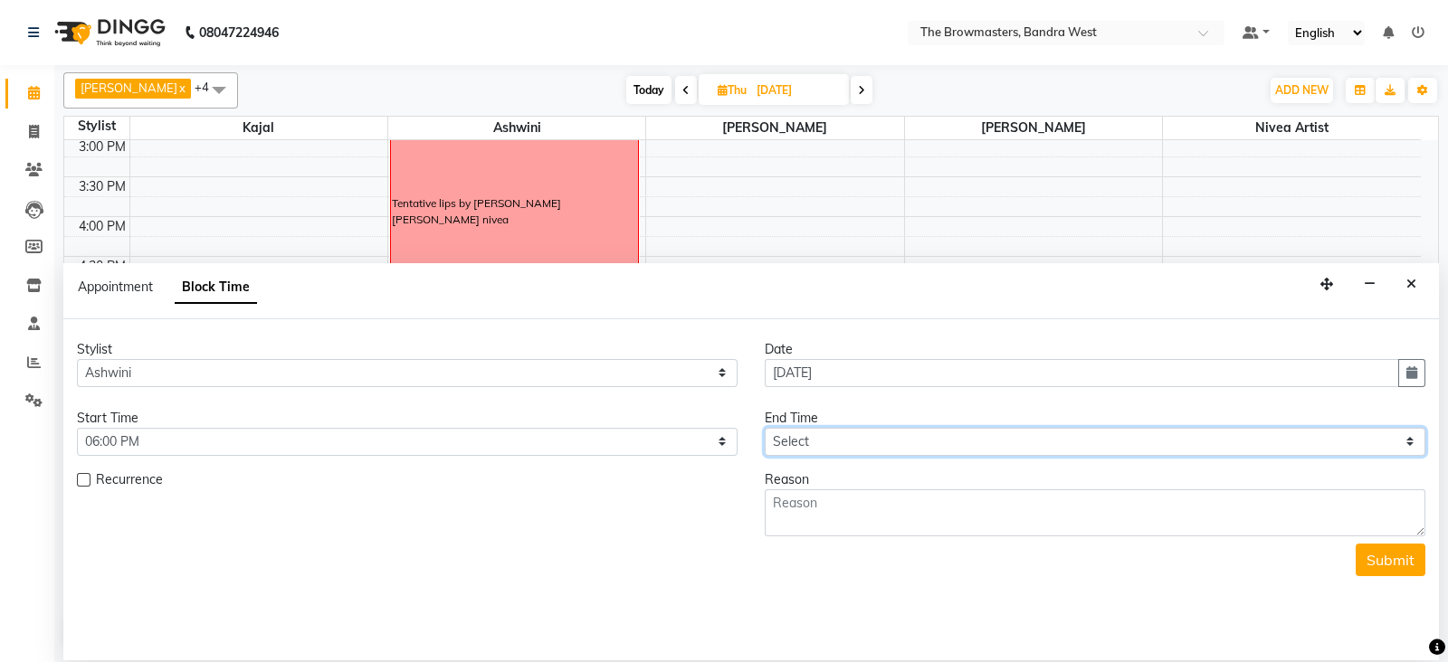
click at [805, 434] on select "Select 09:00 AM 09:15 AM 09:30 AM 09:45 AM 10:00 AM 10:15 AM 10:30 AM 10:45 AM …" at bounding box center [1095, 442] width 661 height 28
select select "1170"
click at [765, 428] on select "Select 09:00 AM 09:15 AM 09:30 AM 09:45 AM 10:00 AM 10:15 AM 10:30 AM 10:45 AM …" at bounding box center [1095, 442] width 661 height 28
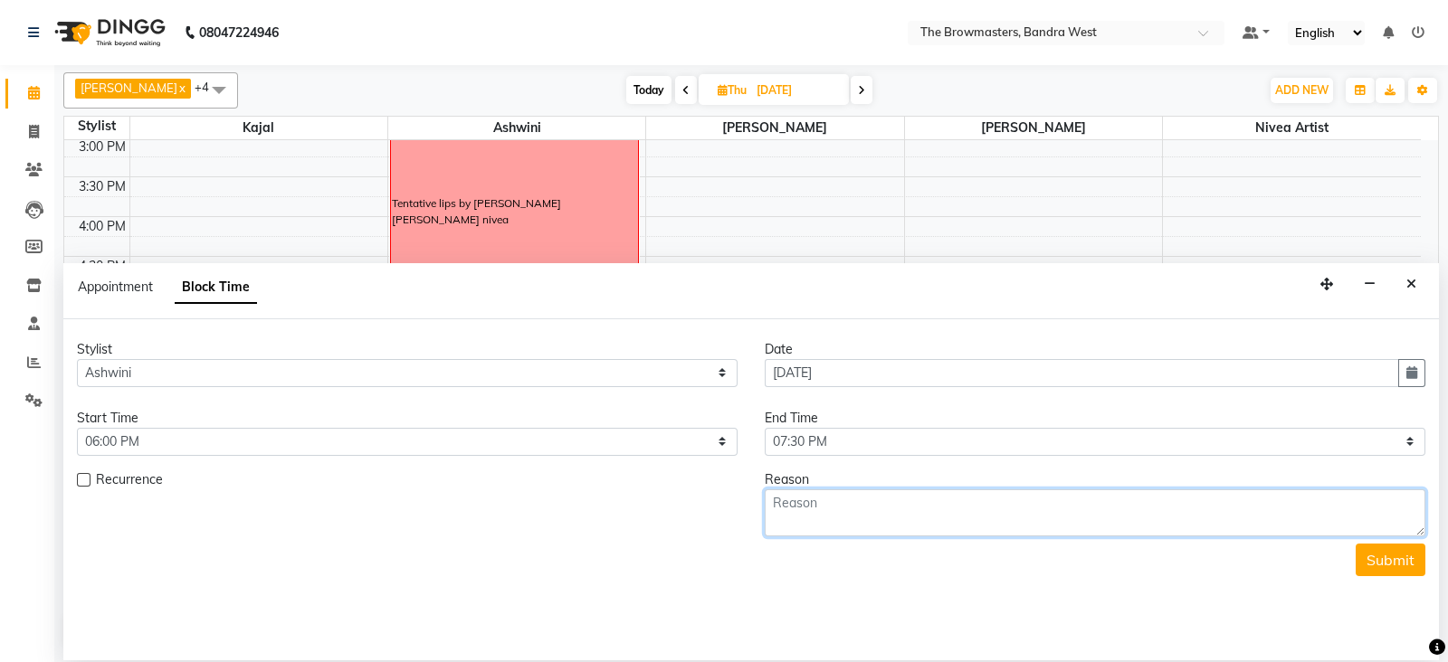
click at [815, 526] on textarea at bounding box center [1095, 513] width 661 height 47
click at [913, 514] on textarea "[PERSON_NAME]:" at bounding box center [1095, 513] width 661 height 47
type textarea "[PERSON_NAME]: one session lips paid 5k pending 29500 kajal"
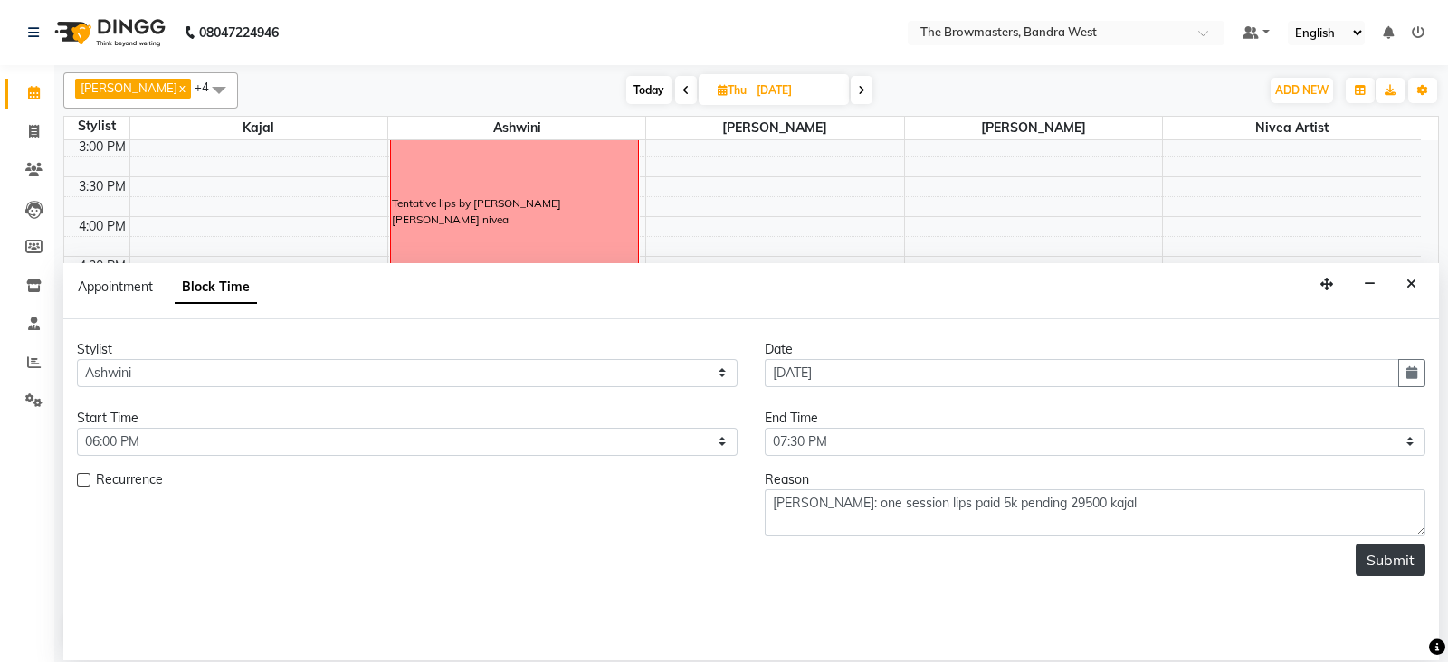
click at [1385, 558] on button "Submit" at bounding box center [1391, 560] width 70 height 33
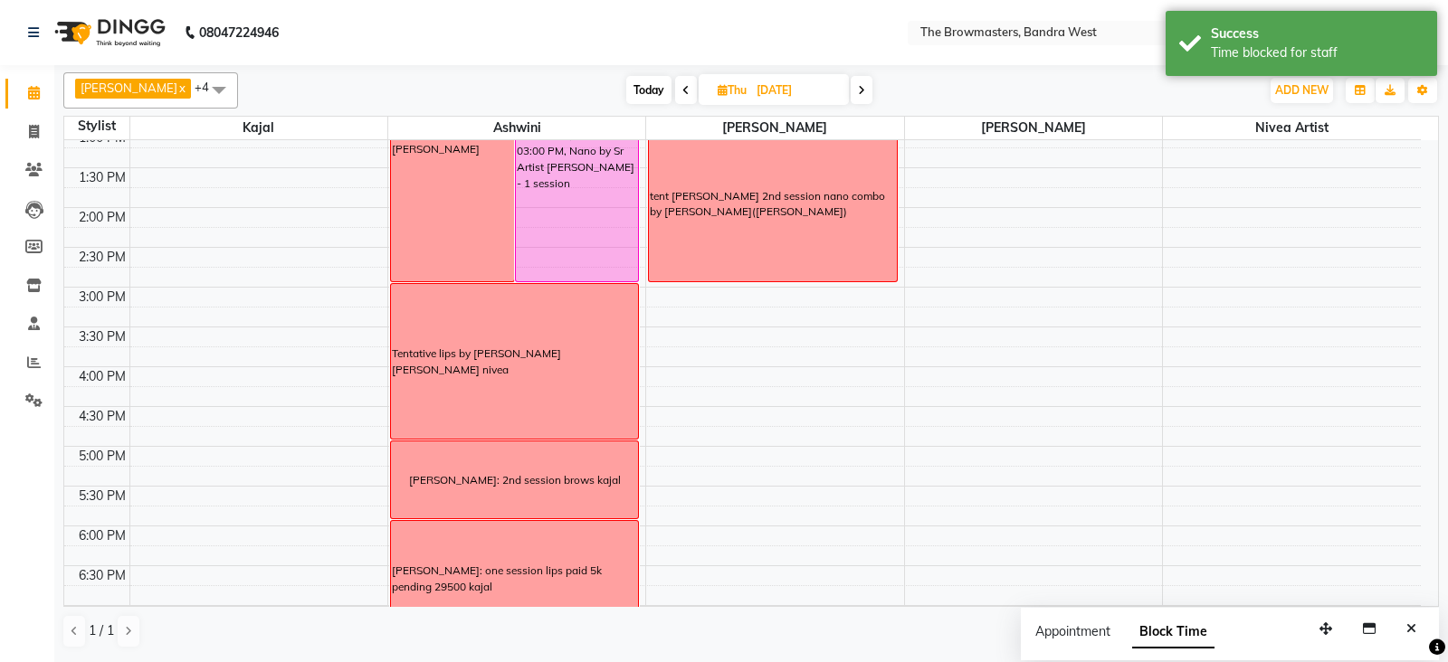
scroll to position [372, 0]
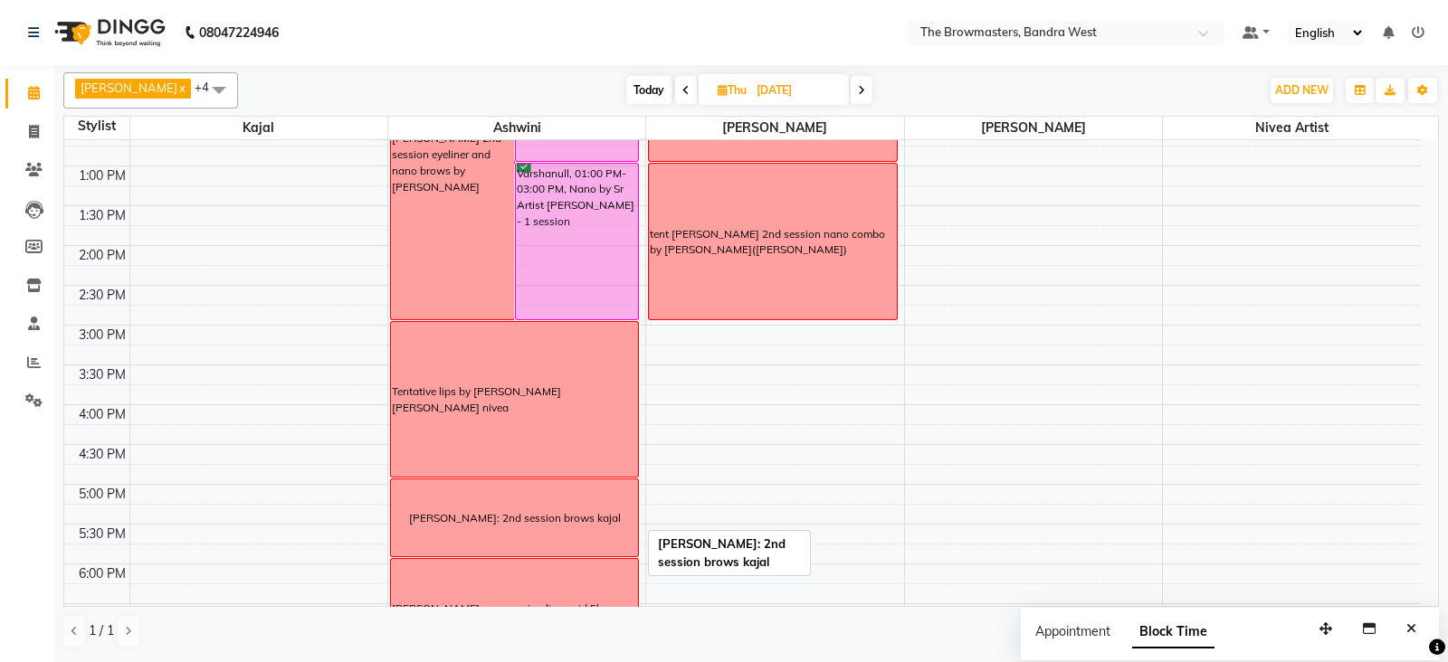
click at [620, 549] on div "[PERSON_NAME]: 2nd session brows kajal" at bounding box center [514, 518] width 247 height 77
click at [684, 598] on span "Edit Block Time" at bounding box center [696, 601] width 87 height 19
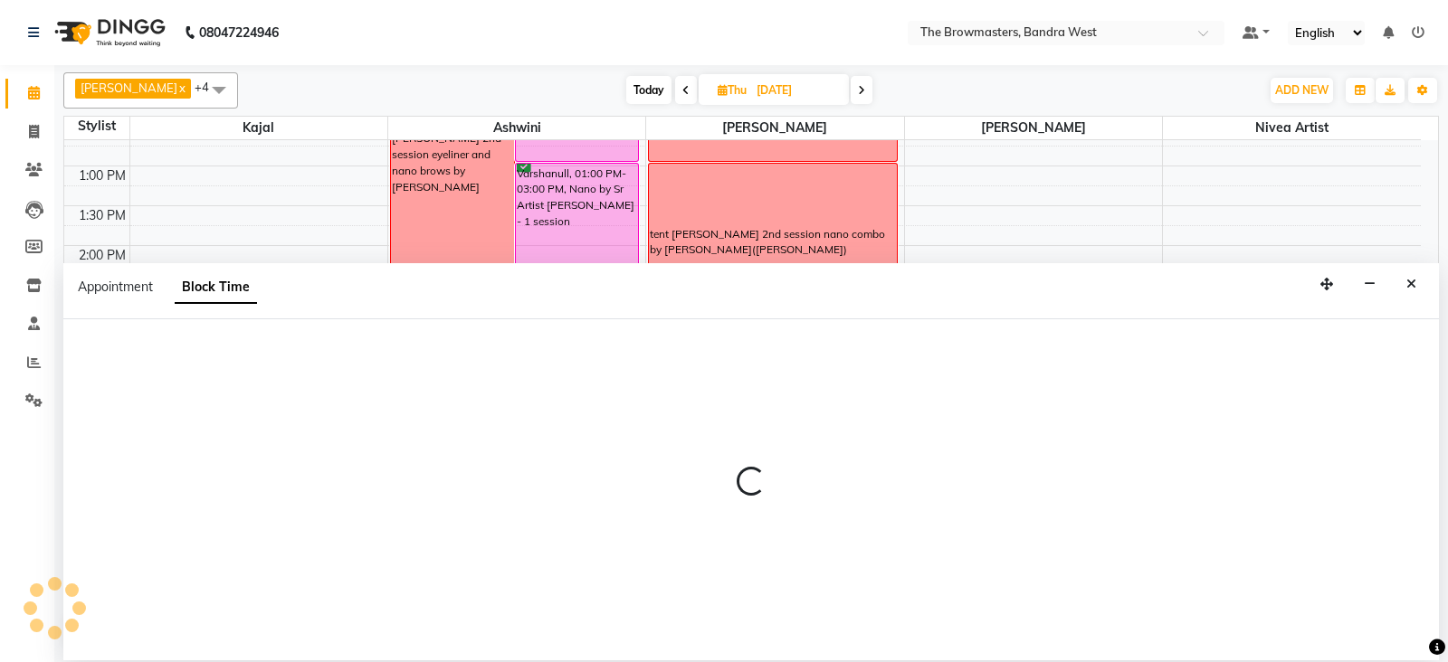
scroll to position [560, 0]
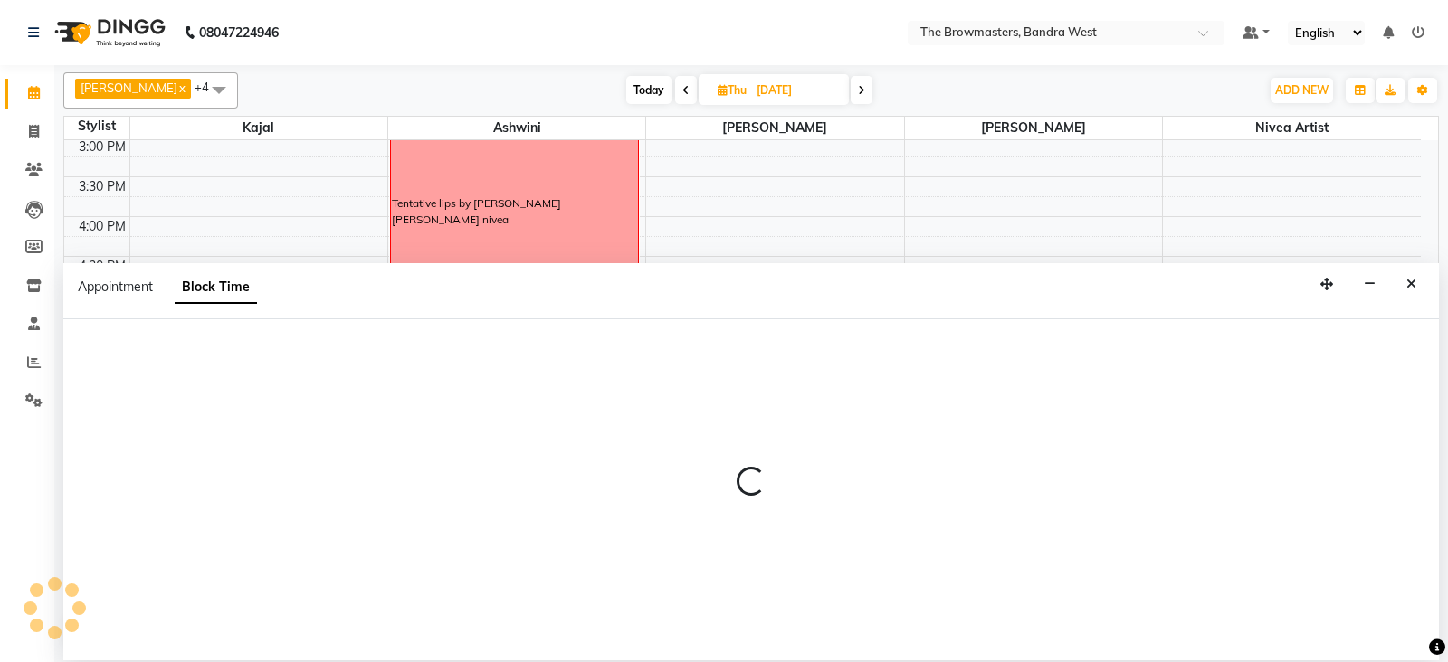
select select "64306"
select select "1020"
select select "1080"
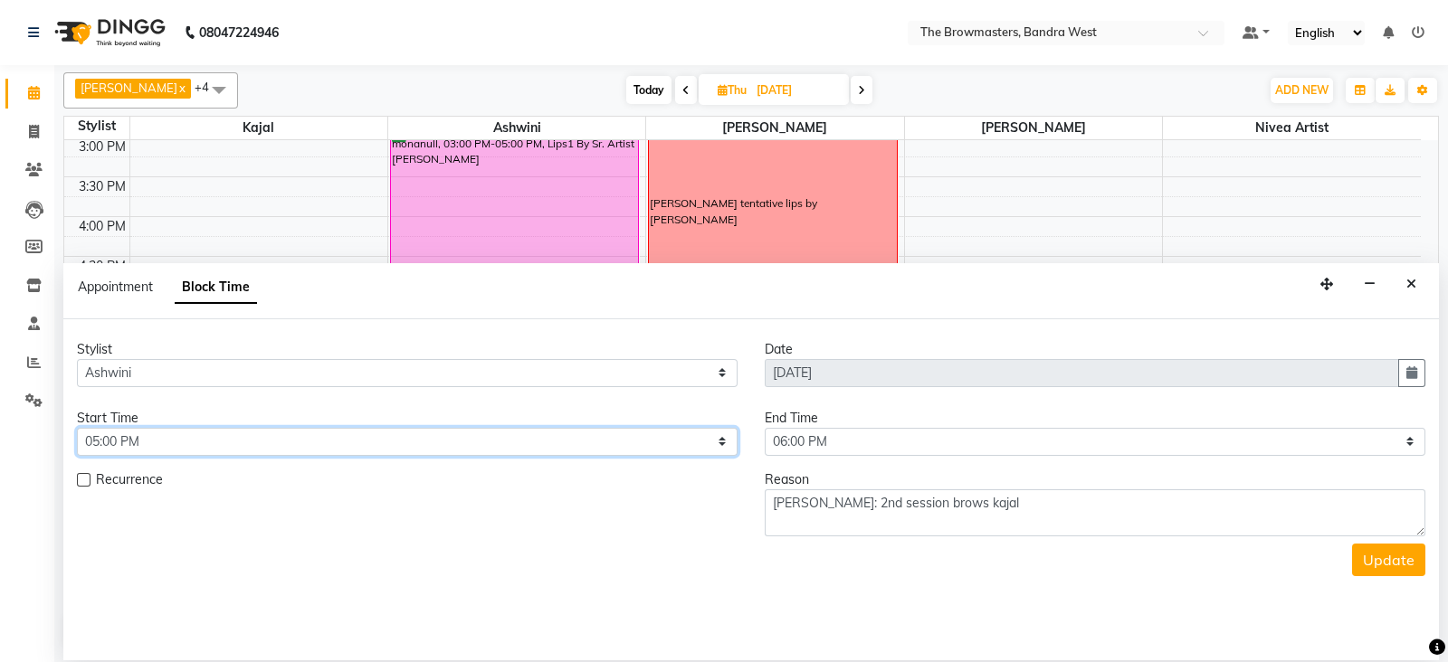
click at [391, 450] on select "Select 09:00 AM 09:15 AM 09:30 AM 09:45 AM 10:00 AM 10:15 AM 10:30 AM 10:45 AM …" at bounding box center [407, 442] width 661 height 28
select select "900"
click at [77, 428] on select "Select 09:00 AM 09:15 AM 09:30 AM 09:45 AM 10:00 AM 10:15 AM 10:30 AM 10:45 AM …" at bounding box center [407, 442] width 661 height 28
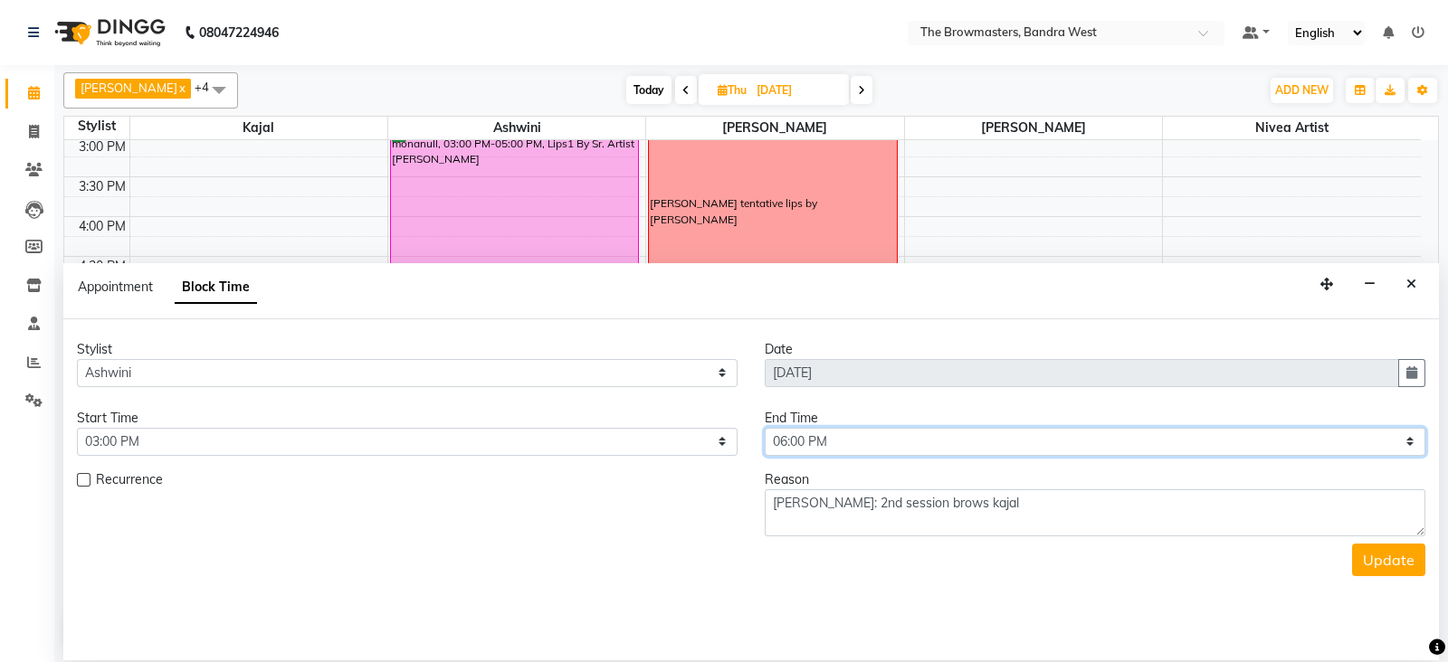
click at [820, 445] on select "Select 09:00 AM 09:15 AM 09:30 AM 09:45 AM 10:00 AM 10:15 AM 10:30 AM 10:45 AM …" at bounding box center [1095, 442] width 661 height 28
select select "1020"
click at [765, 428] on select "Select 09:00 AM 09:15 AM 09:30 AM 09:45 AM 10:00 AM 10:15 AM 10:30 AM 10:45 AM …" at bounding box center [1095, 442] width 661 height 28
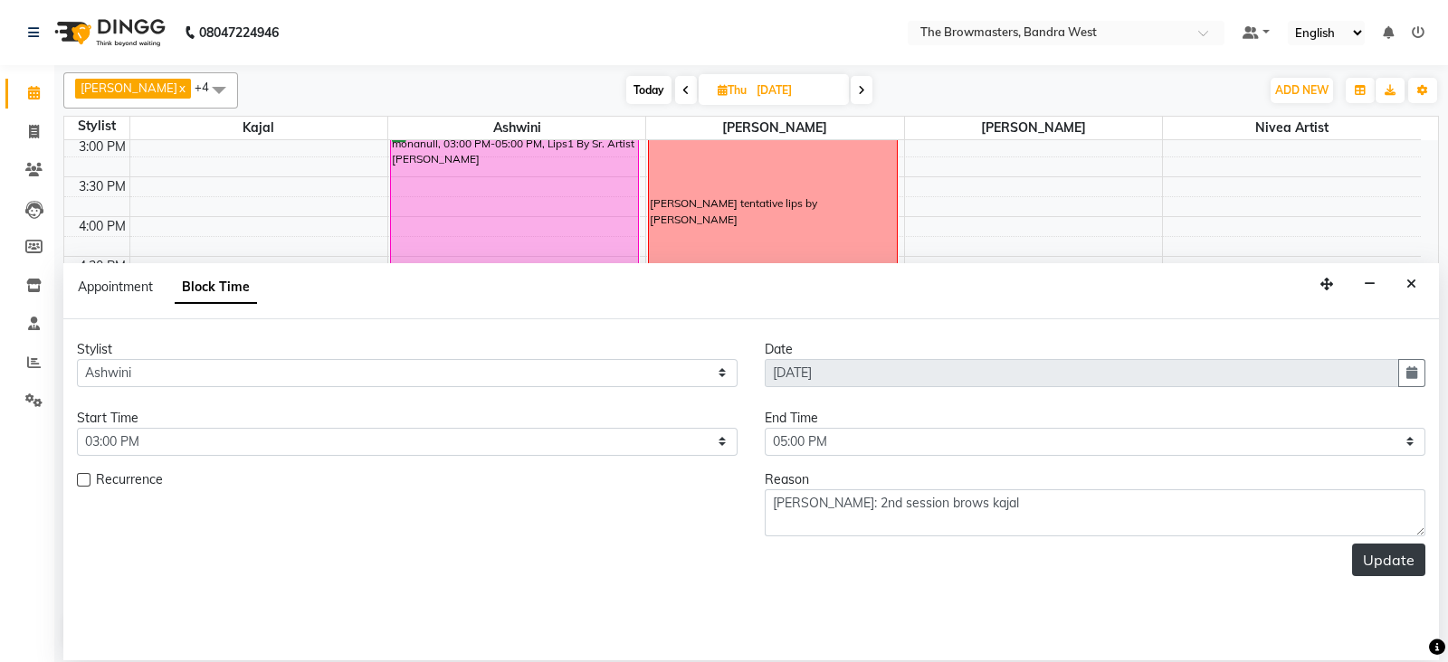
click at [1367, 558] on button "Update" at bounding box center [1388, 560] width 73 height 33
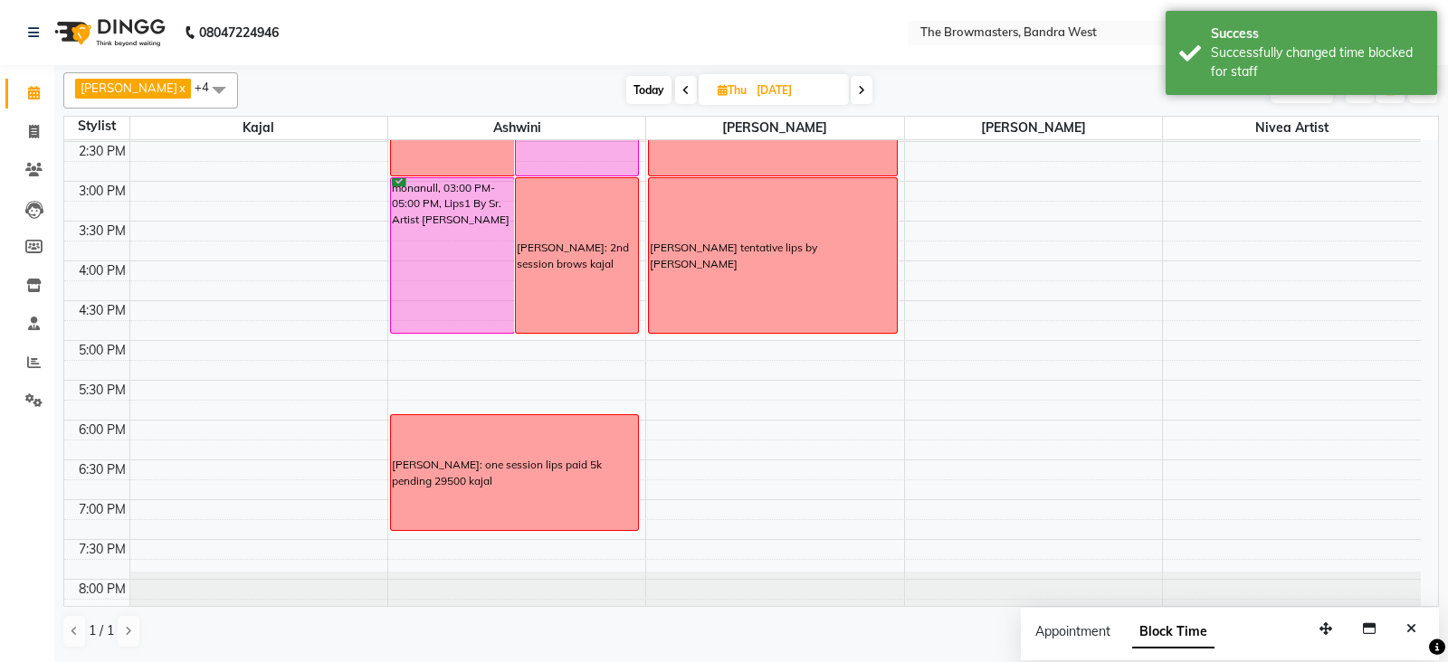
scroll to position [518, 0]
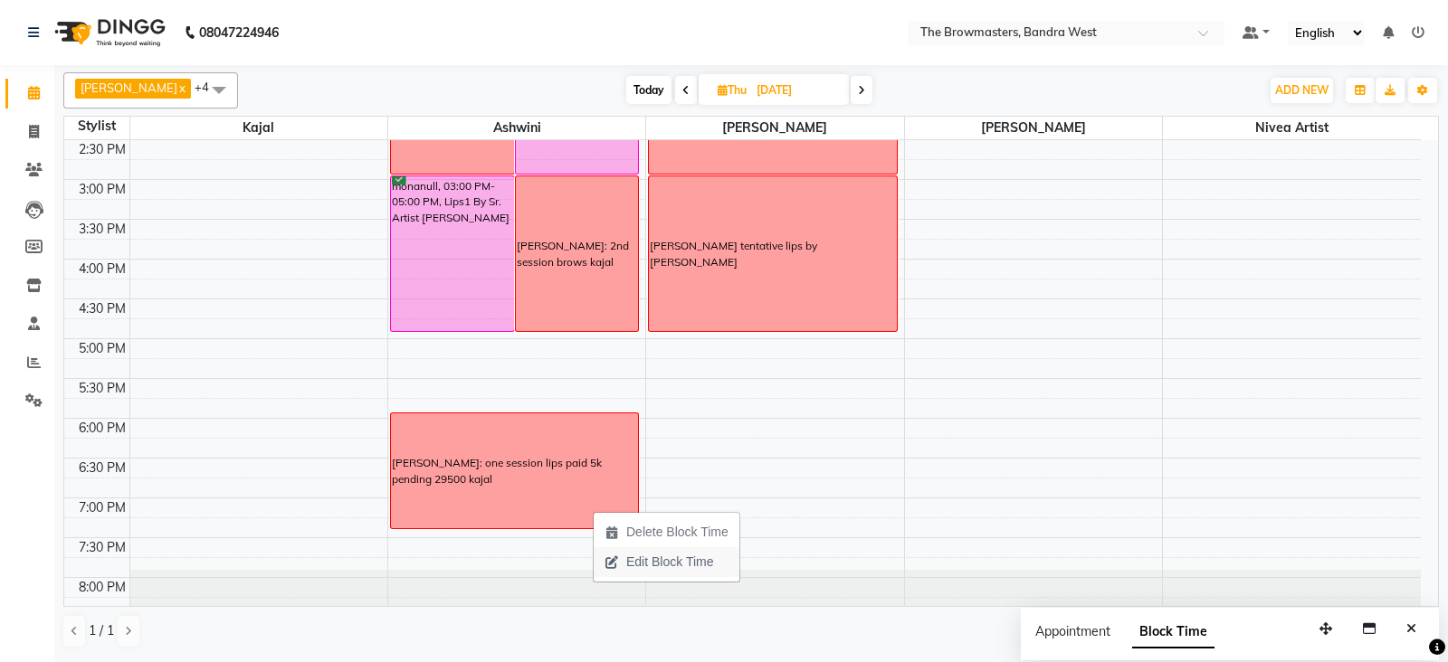
click at [658, 558] on span "Edit Block Time" at bounding box center [669, 562] width 87 height 19
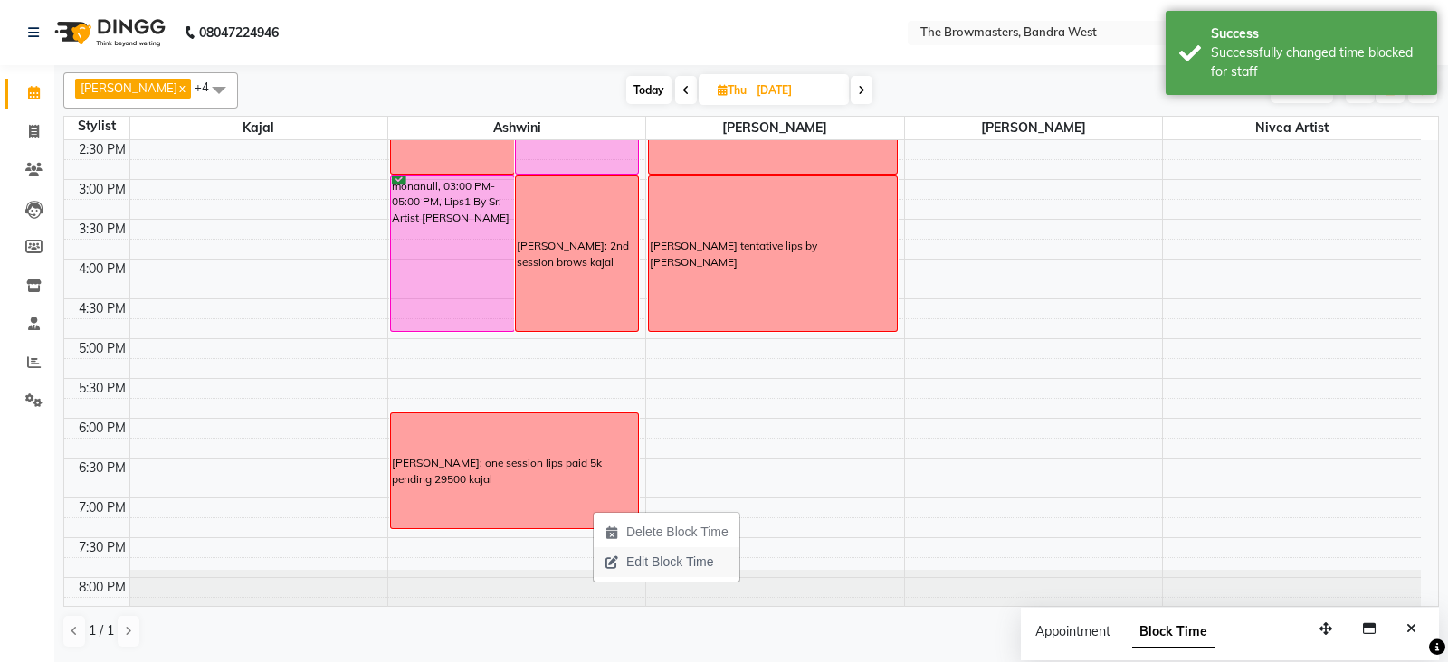
select select "64306"
select select "1080"
select select "1170"
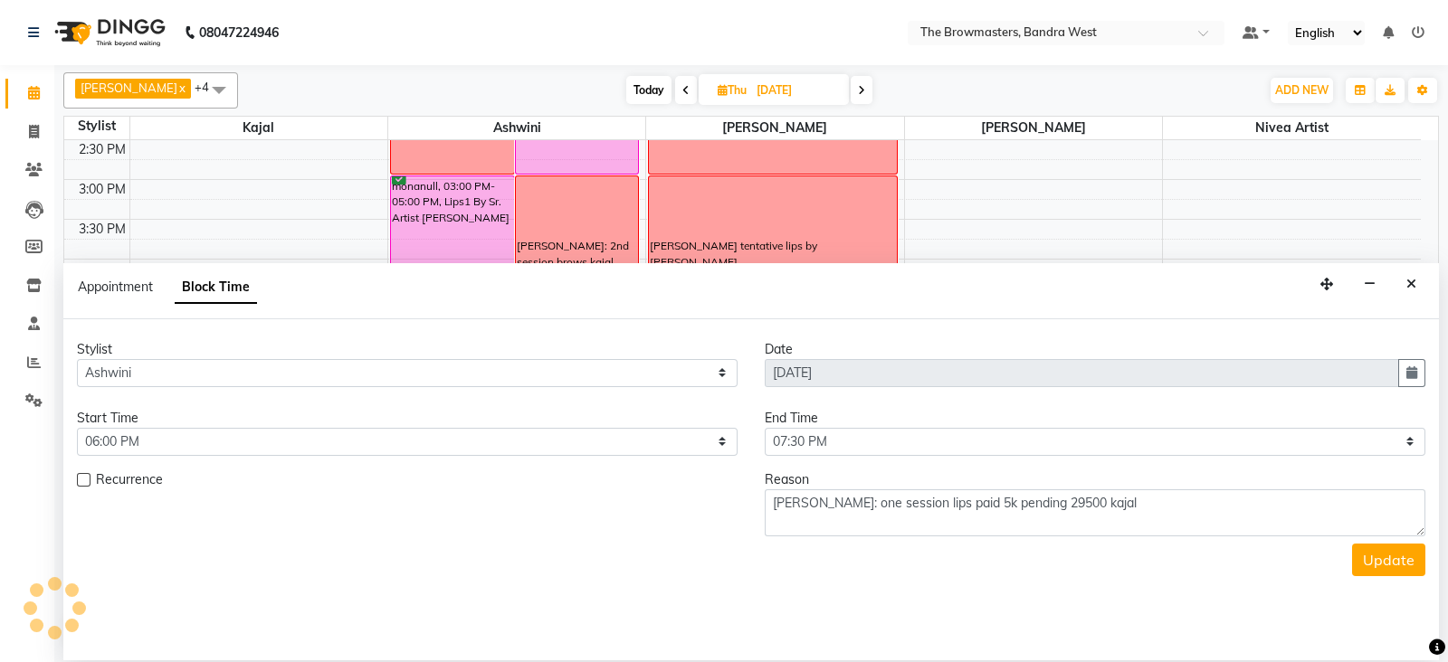
scroll to position [560, 0]
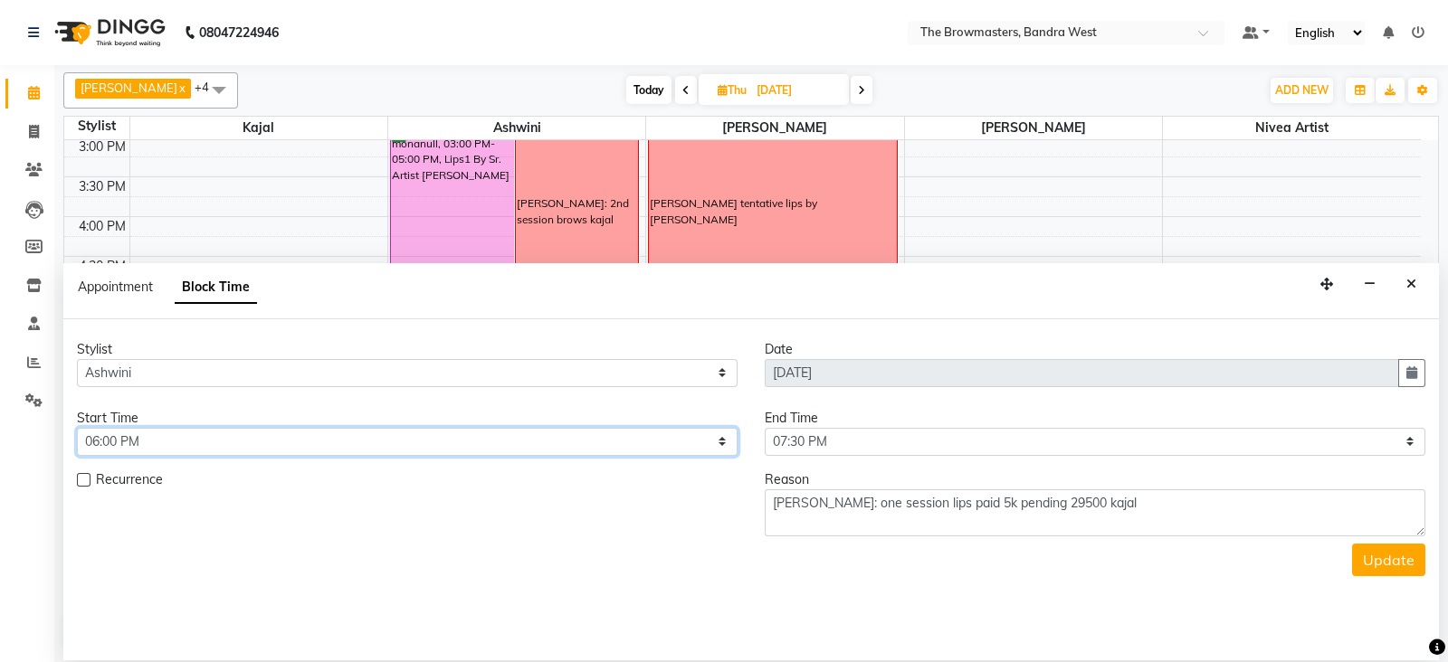
click at [222, 438] on select "Select 09:00 AM 09:15 AM 09:30 AM 09:45 AM 10:00 AM 10:15 AM 10:30 AM 10:45 AM …" at bounding box center [407, 442] width 661 height 28
select select "1020"
click at [77, 428] on select "Select 09:00 AM 09:15 AM 09:30 AM 09:45 AM 10:00 AM 10:15 AM 10:30 AM 10:45 AM …" at bounding box center [407, 442] width 661 height 28
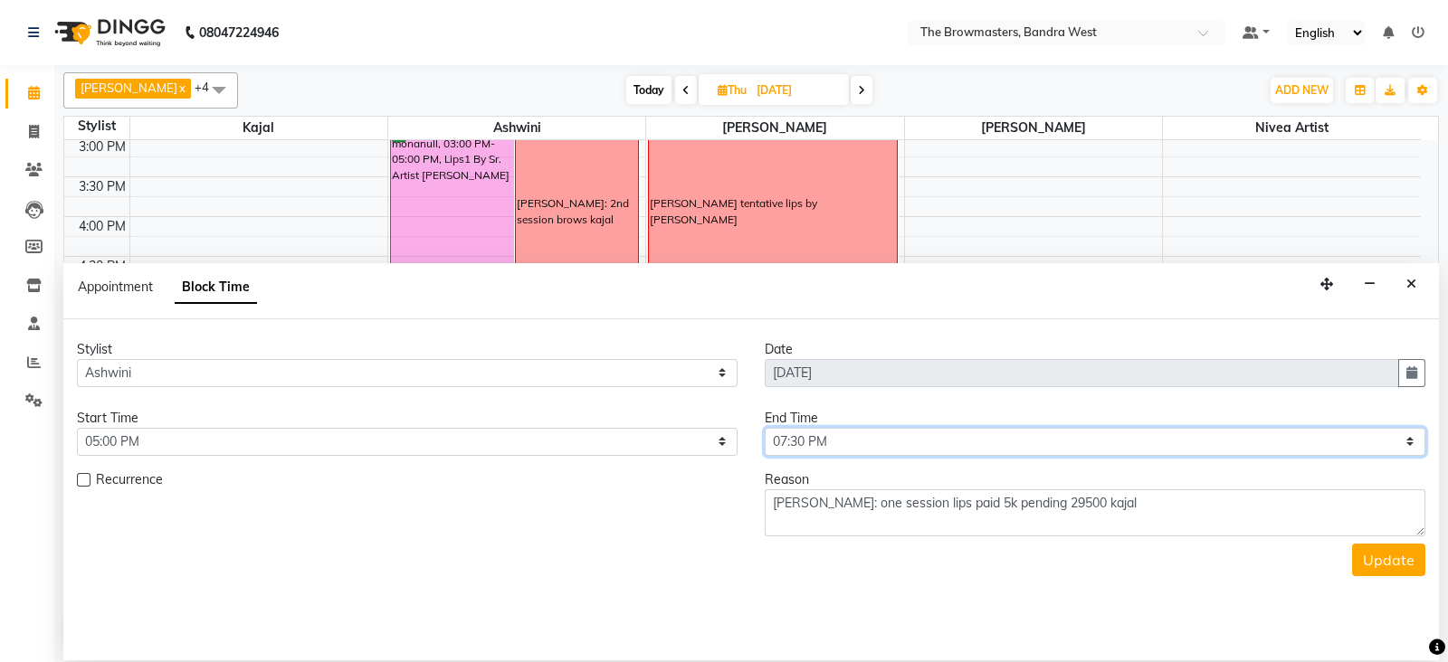
drag, startPoint x: 834, startPoint y: 440, endPoint x: 817, endPoint y: 356, distance: 85.9
click at [817, 356] on form "Stylist Select Ashmeey Singghai Ashwini [PERSON_NAME] Jyoti Kajal [PERSON_NAME]…" at bounding box center [751, 458] width 1349 height 236
select select "1140"
click at [765, 428] on select "Select 09:00 AM 09:15 AM 09:30 AM 09:45 AM 10:00 AM 10:15 AM 10:30 AM 10:45 AM …" at bounding box center [1095, 442] width 661 height 28
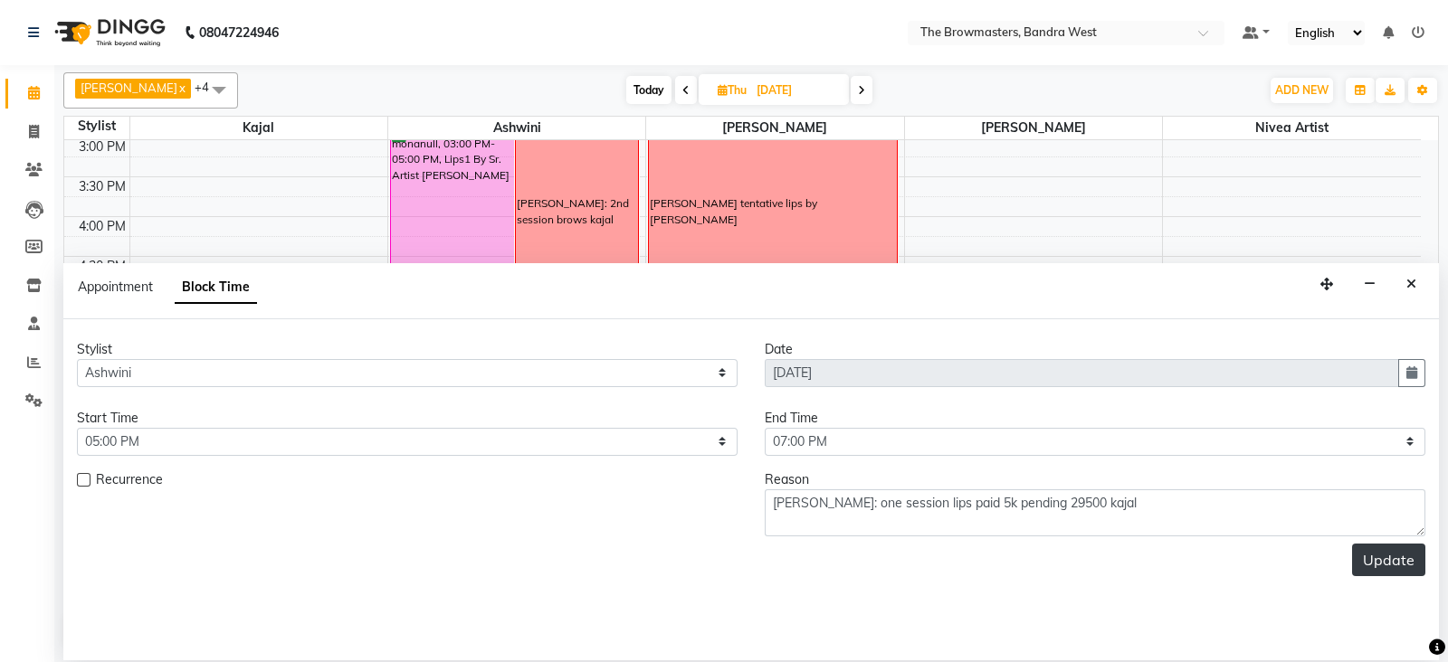
click at [1406, 565] on button "Update" at bounding box center [1388, 560] width 73 height 33
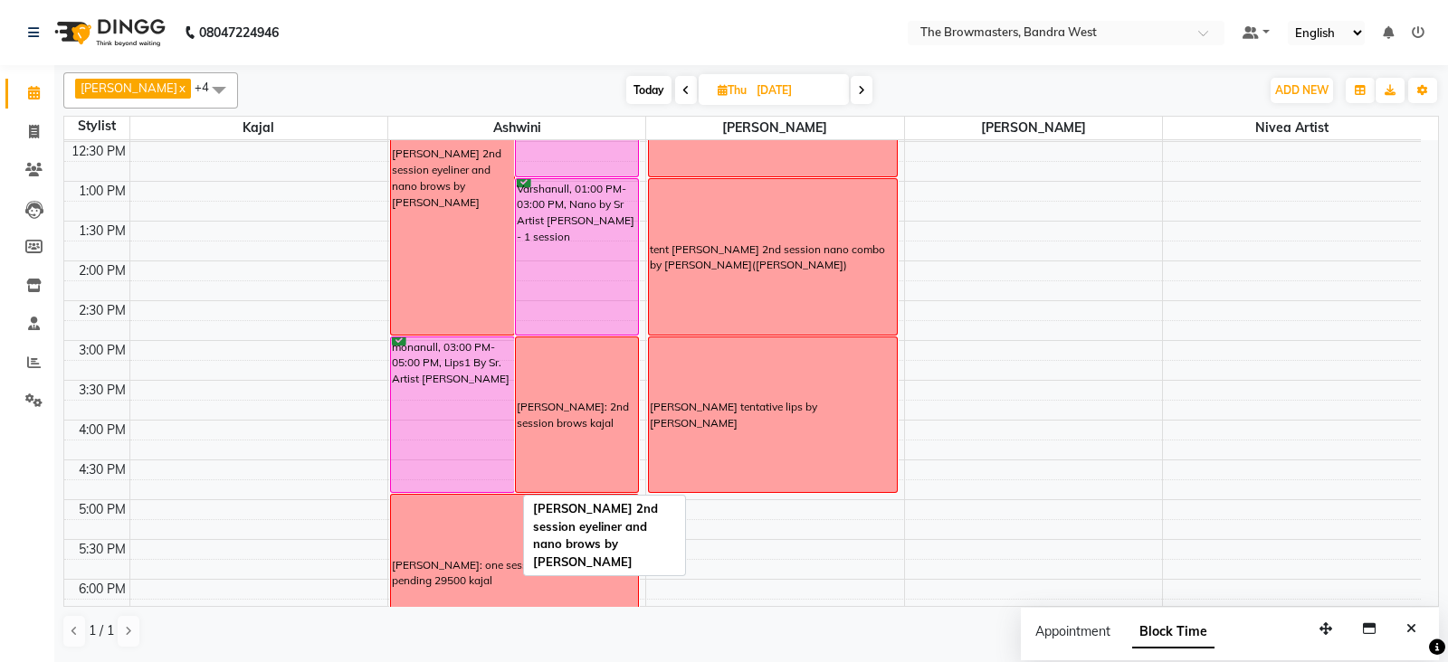
scroll to position [358, 0]
